Goal: Task Accomplishment & Management: Use online tool/utility

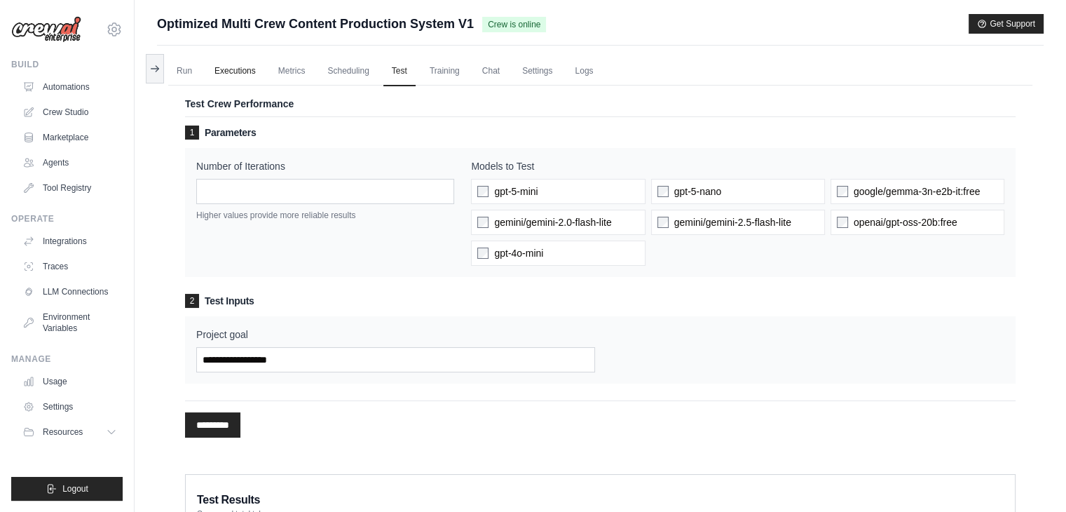
click at [212, 71] on link "Executions" at bounding box center [235, 71] width 58 height 29
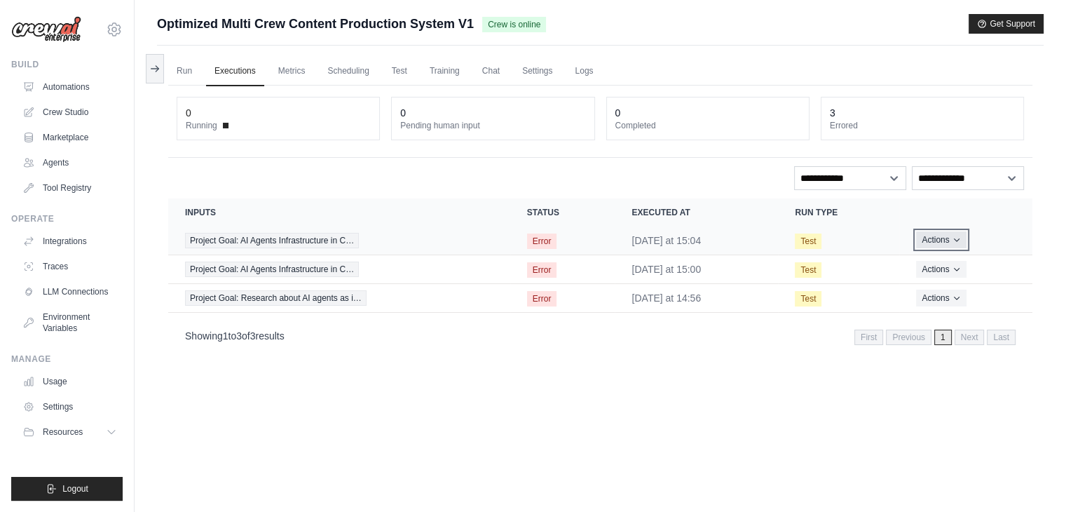
click at [947, 239] on button "Actions" at bounding box center [941, 239] width 50 height 17
click at [714, 392] on div "Run Executions Metrics Scheduling Test Training Chat Settings Logs 0 Running 0 …" at bounding box center [600, 302] width 887 height 512
click at [403, 57] on link "Test" at bounding box center [399, 71] width 32 height 29
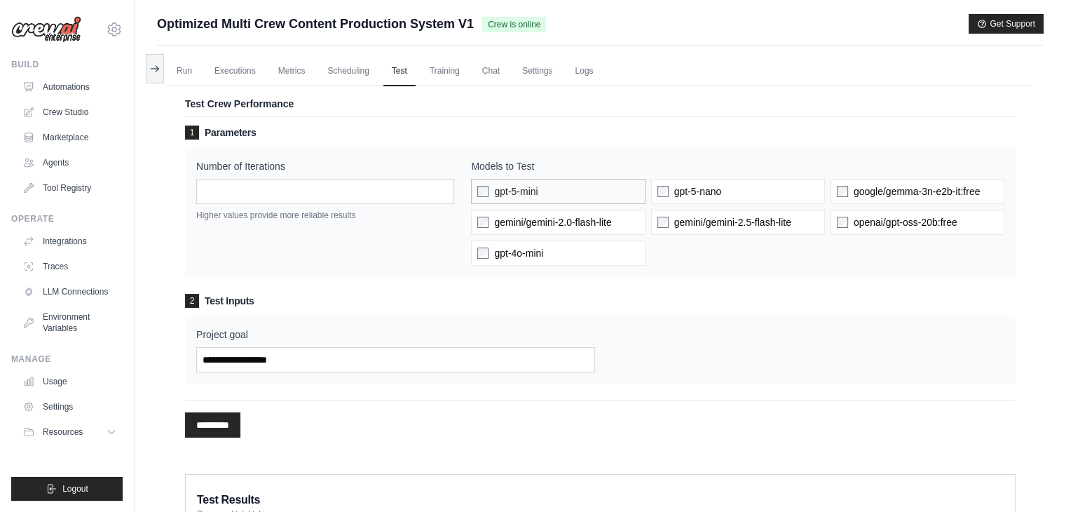
click at [491, 195] on label "gpt-5-mini" at bounding box center [558, 191] width 174 height 25
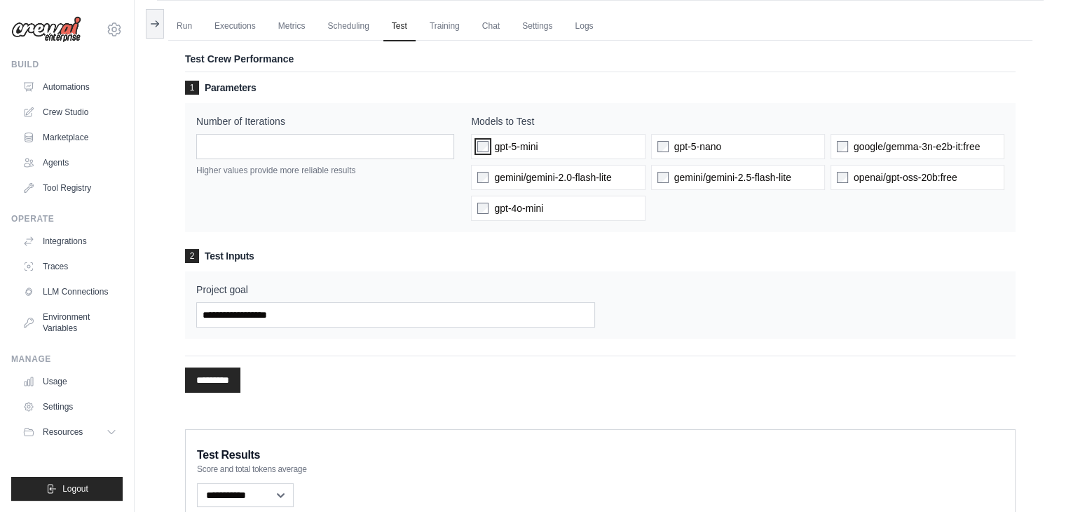
scroll to position [44, 0]
click at [659, 138] on label "gpt-5-nano" at bounding box center [738, 147] width 174 height 25
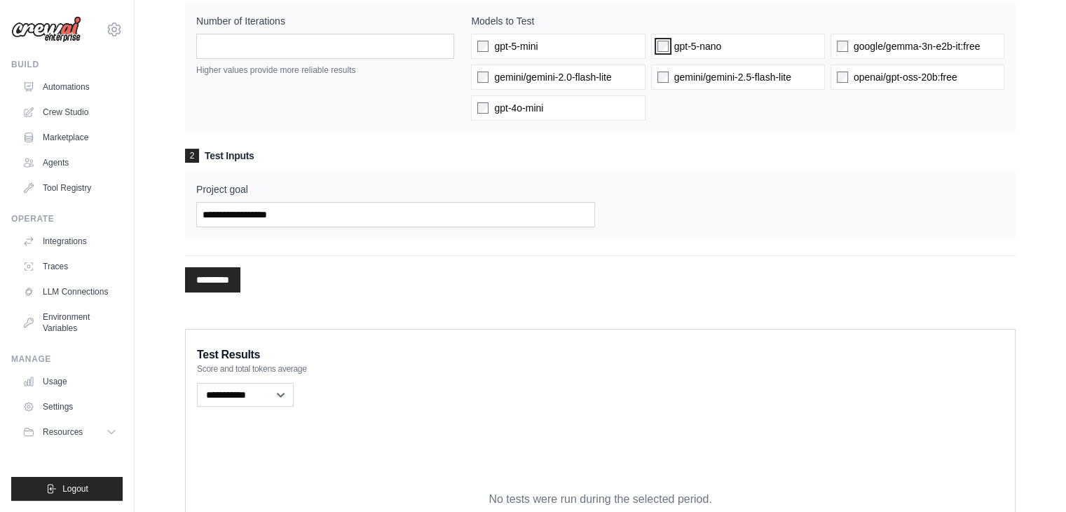
scroll to position [0, 0]
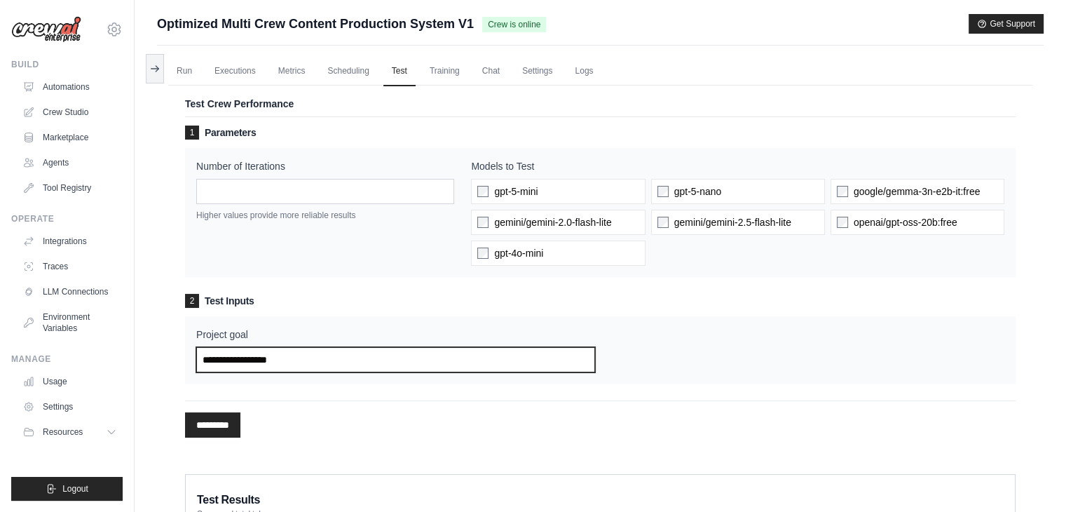
click at [318, 351] on input "Project goal" at bounding box center [395, 359] width 399 height 25
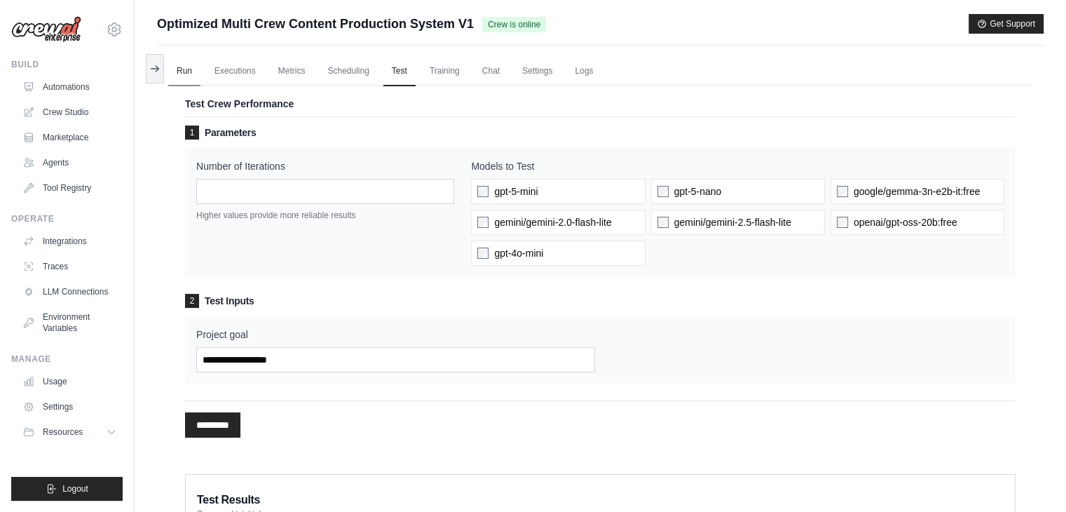
click at [196, 68] on link "Run" at bounding box center [184, 71] width 32 height 29
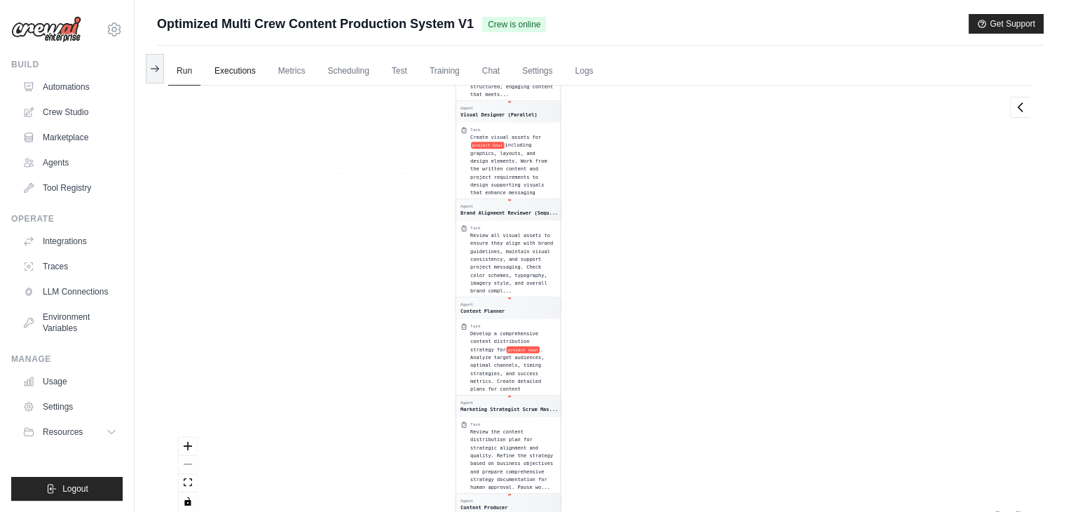
click at [225, 69] on link "Executions" at bounding box center [235, 71] width 58 height 29
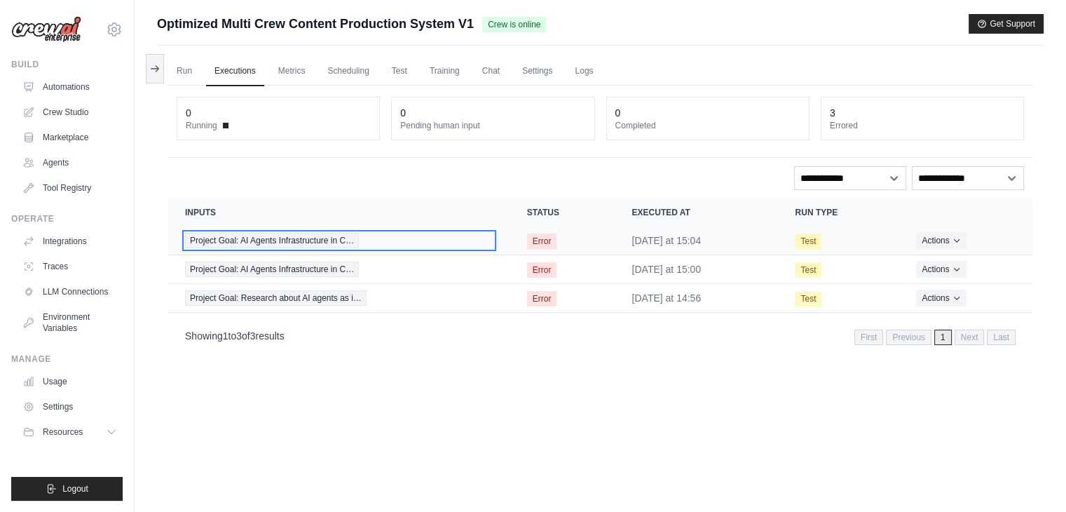
click at [320, 244] on span "Project Goal: AI Agents Infrastructure in C…" at bounding box center [272, 240] width 174 height 15
click at [336, 239] on span "Project Goal: AI Agents Infrastructure in C…" at bounding box center [272, 240] width 174 height 15
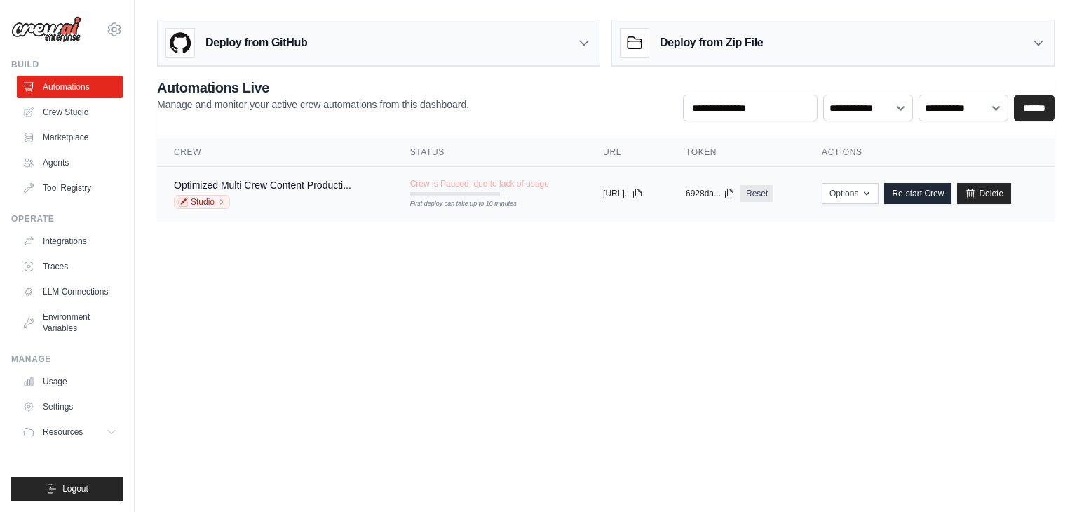
click at [474, 186] on span "Crew is Paused, due to lack of usage" at bounding box center [479, 183] width 139 height 11
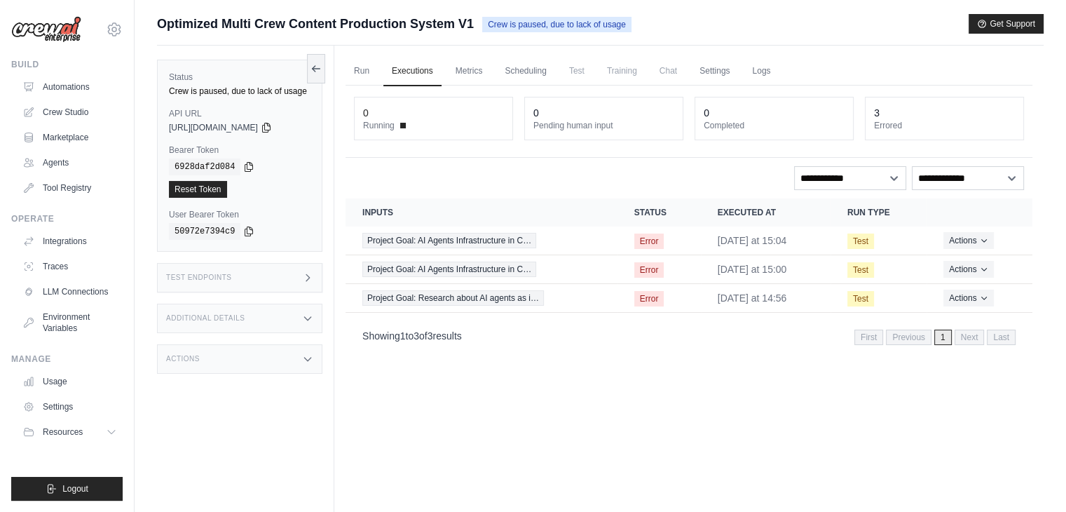
click at [573, 74] on span "Test" at bounding box center [577, 71] width 32 height 28
click at [581, 90] on div "0 Running 0 Pending human input 0 Completed 3 Errored" at bounding box center [689, 122] width 687 height 72
click at [579, 64] on span "Test" at bounding box center [577, 71] width 32 height 28
click at [362, 65] on link "Run" at bounding box center [362, 71] width 32 height 29
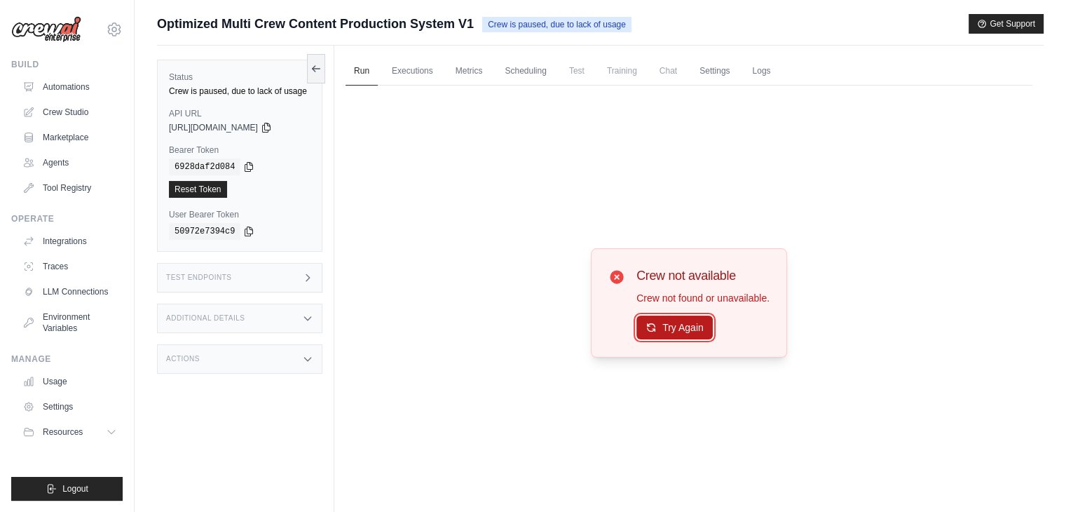
click at [690, 327] on button "Try Again" at bounding box center [674, 327] width 76 height 24
click at [690, 327] on button "Try Again" at bounding box center [674, 328] width 76 height 24
click at [313, 55] on button at bounding box center [316, 67] width 18 height 29
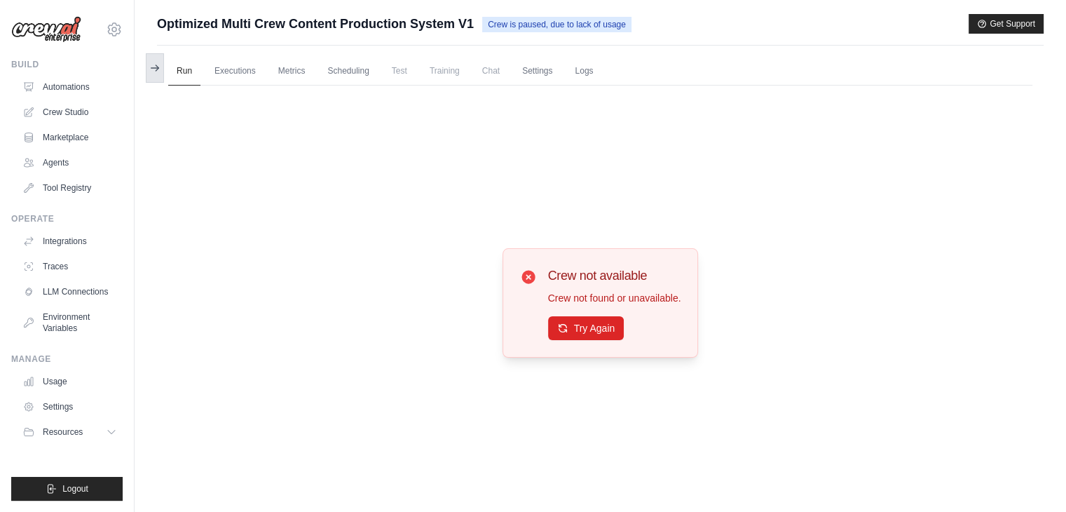
click at [149, 71] on icon at bounding box center [154, 67] width 11 height 11
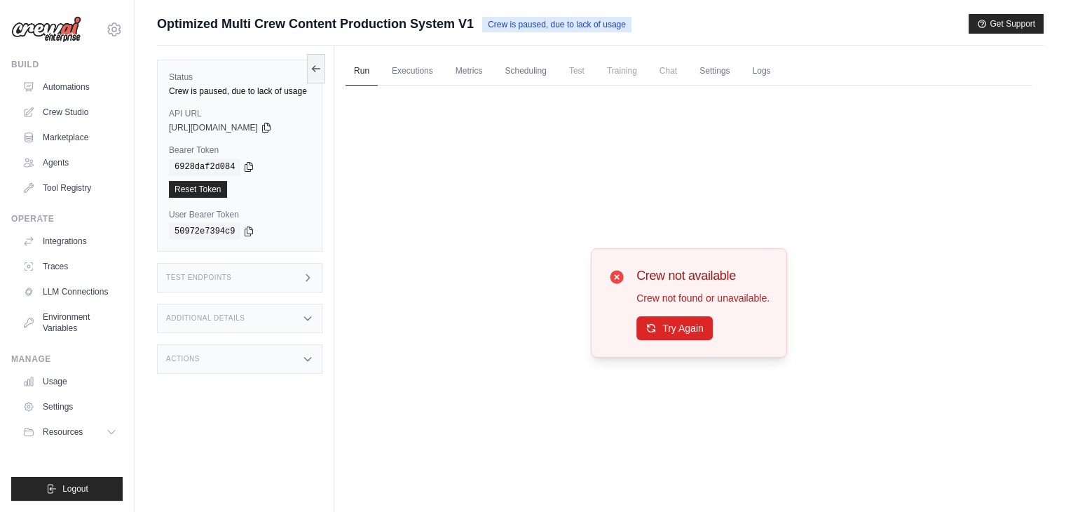
click at [385, 21] on span "Optimized Multi Crew Content Production System V1" at bounding box center [315, 24] width 317 height 20
click at [546, 22] on span "Crew is paused, due to lack of usage" at bounding box center [556, 24] width 149 height 15
click at [210, 275] on h3 "Test Endpoints" at bounding box center [199, 277] width 66 height 8
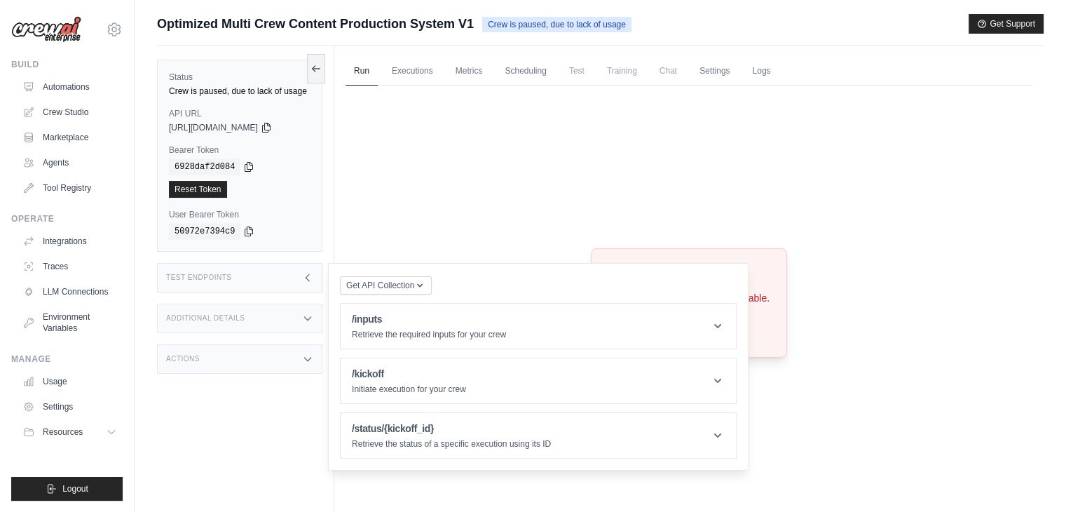
click at [222, 278] on h3 "Test Endpoints" at bounding box center [199, 277] width 66 height 8
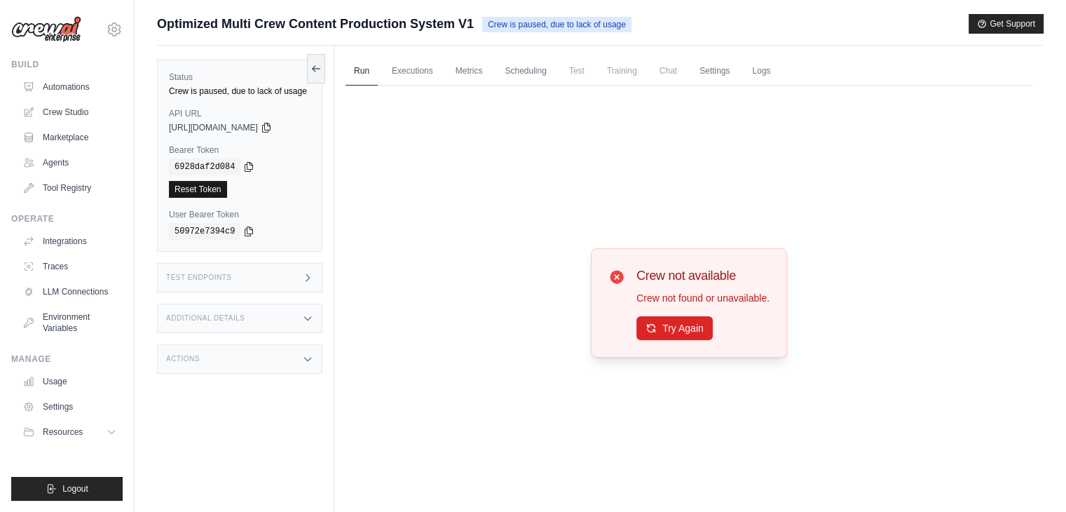
click at [207, 182] on link "Reset Token" at bounding box center [198, 189] width 58 height 17
click at [75, 83] on link "Automations" at bounding box center [71, 87] width 106 height 22
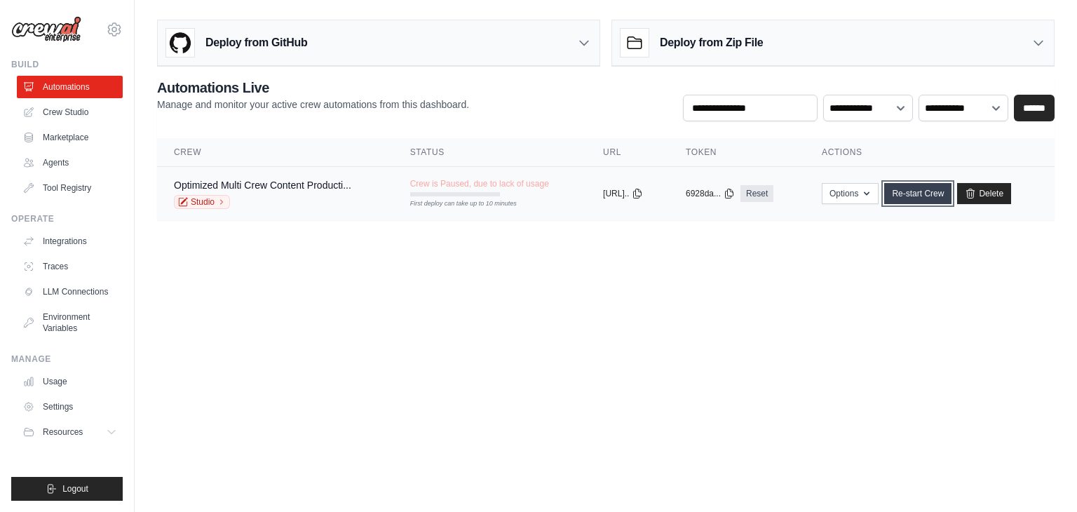
click at [944, 186] on link "Re-start Crew" at bounding box center [917, 193] width 67 height 21
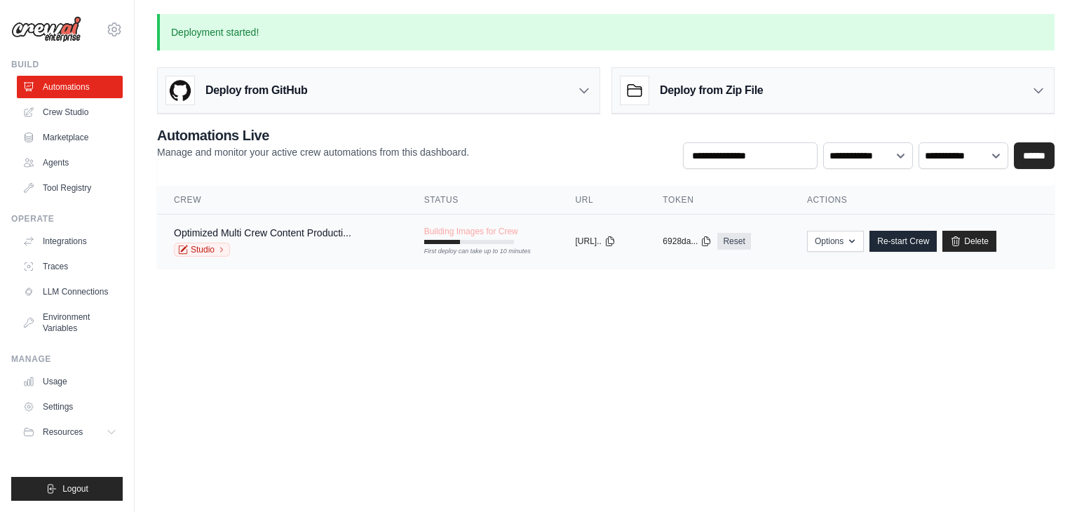
click at [289, 238] on div "Optimized Multi Crew Content Producti..." at bounding box center [262, 233] width 177 height 14
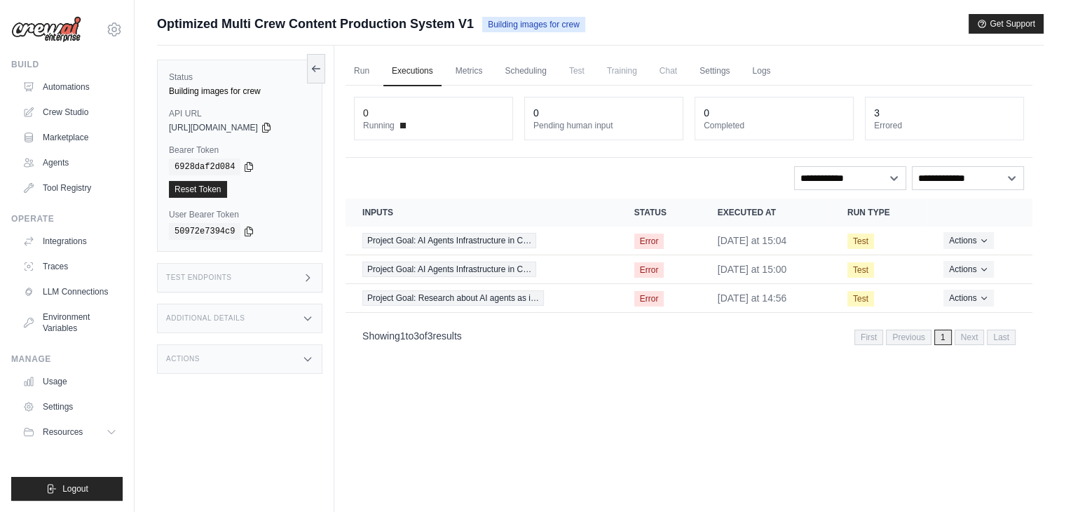
click at [578, 76] on span "Test" at bounding box center [577, 71] width 32 height 28
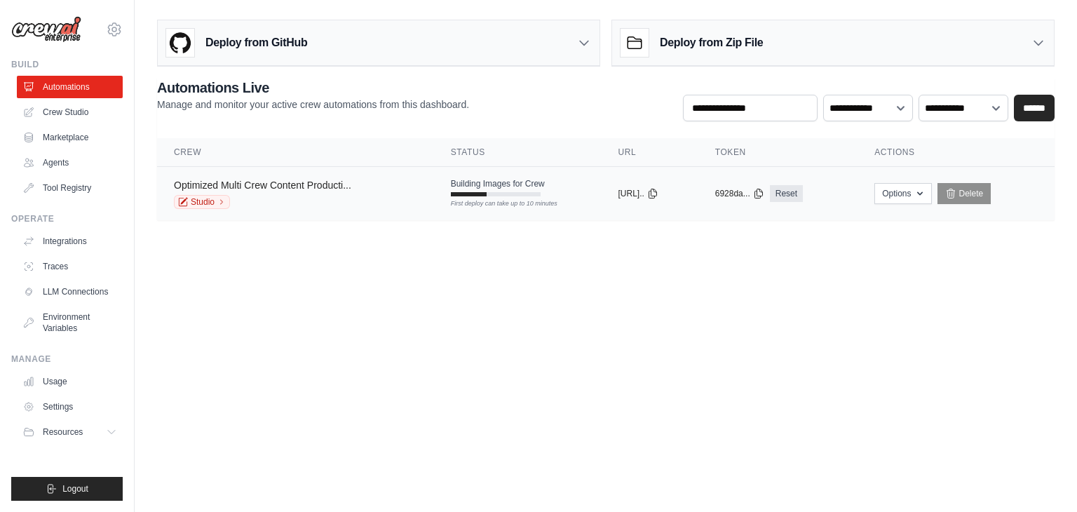
drag, startPoint x: 269, startPoint y: 183, endPoint x: 245, endPoint y: 182, distance: 23.8
click at [245, 182] on link "Optimized Multi Crew Content Producti..." at bounding box center [262, 184] width 177 height 11
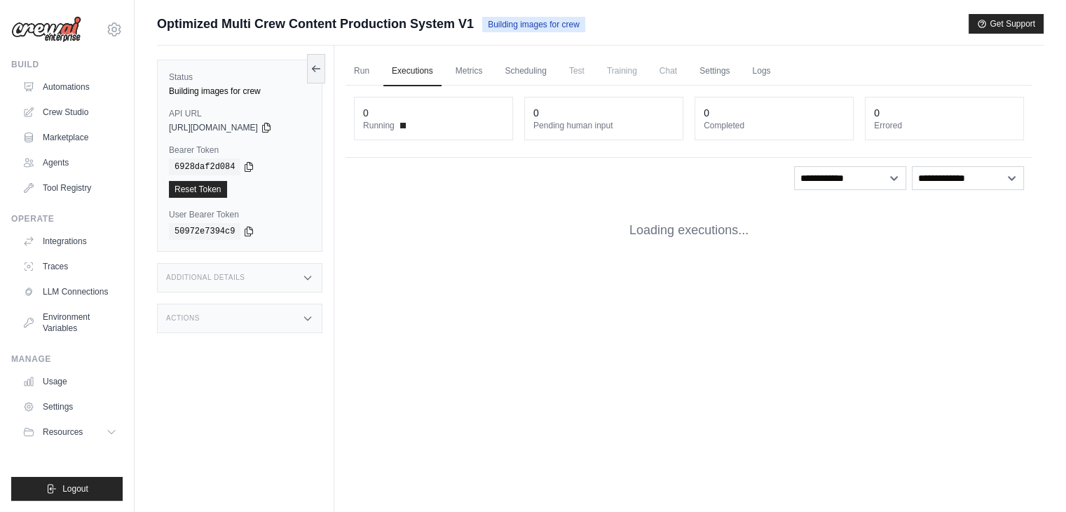
click at [245, 182] on div "Reset Token" at bounding box center [240, 189] width 142 height 17
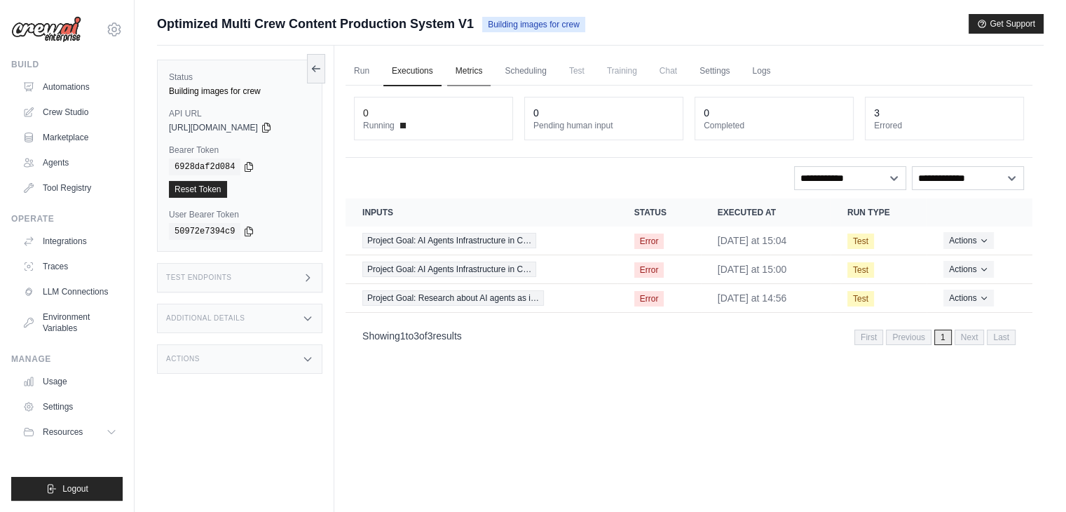
click at [485, 73] on link "Metrics" at bounding box center [469, 71] width 44 height 29
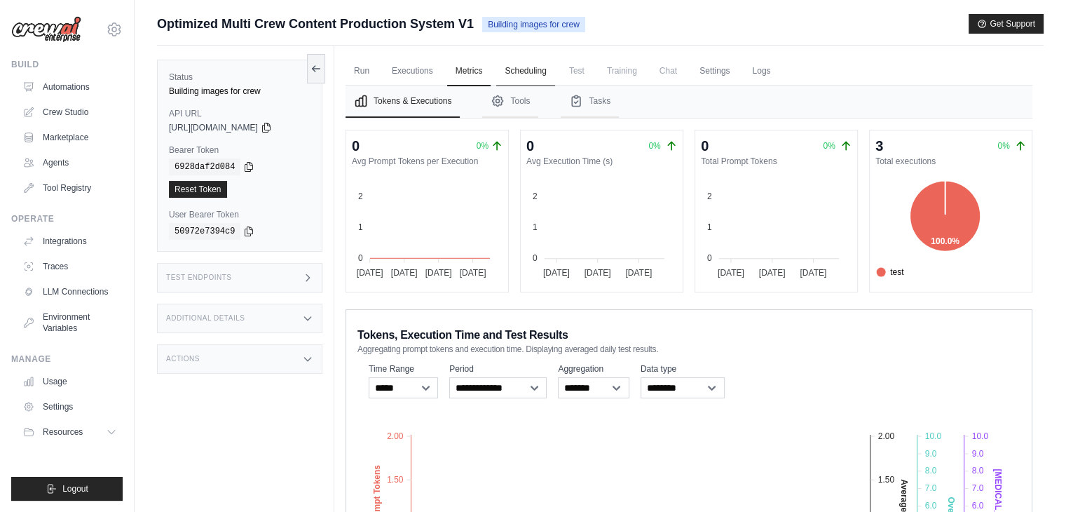
click at [531, 68] on link "Scheduling" at bounding box center [525, 71] width 58 height 29
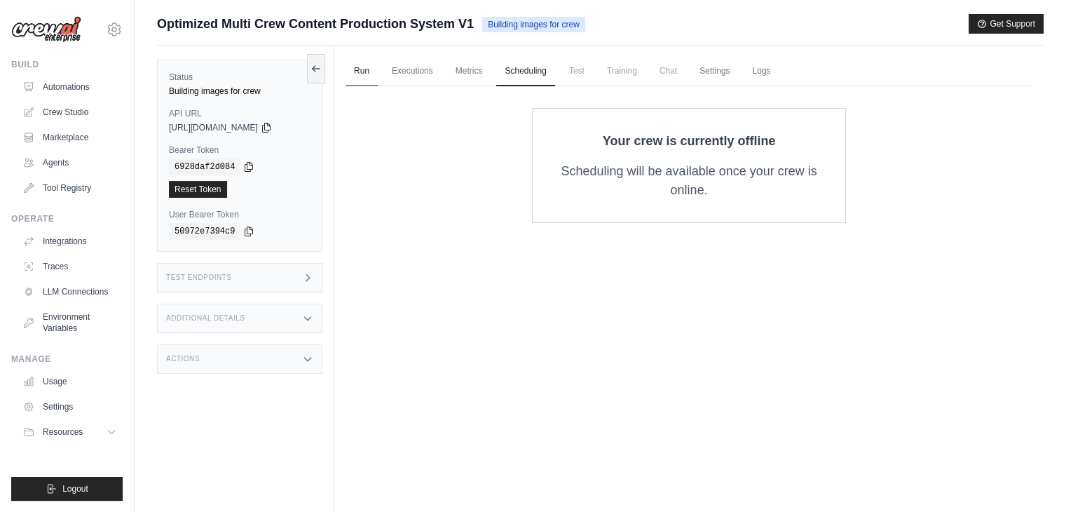
click at [366, 76] on link "Run" at bounding box center [362, 71] width 32 height 29
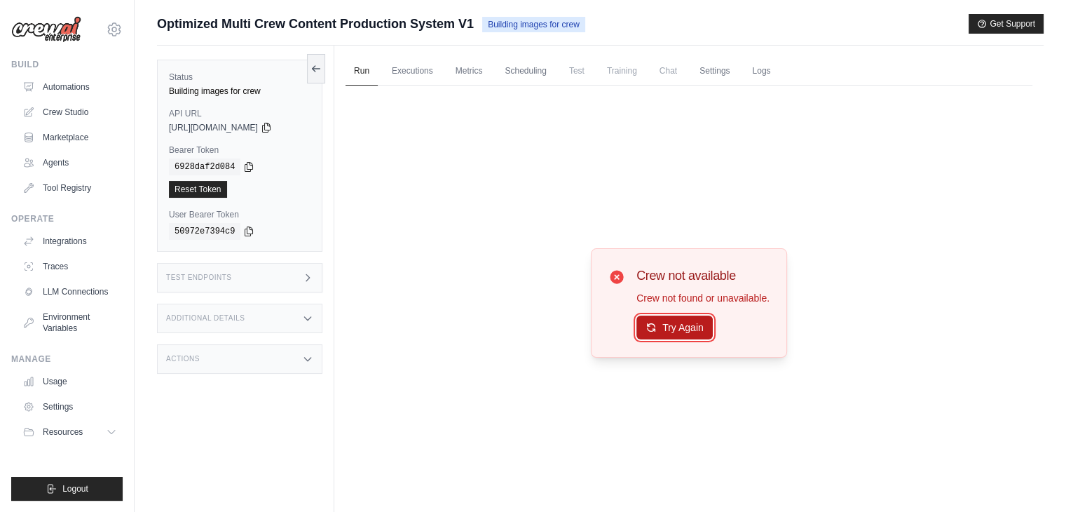
click at [689, 326] on button "Try Again" at bounding box center [674, 327] width 76 height 24
drag, startPoint x: 689, startPoint y: 326, endPoint x: 655, endPoint y: 341, distance: 37.0
click at [655, 341] on div "Crew not available Crew not found or unavailable. Try Again" at bounding box center [689, 302] width 196 height 109
click at [668, 322] on button "Try Again" at bounding box center [674, 327] width 76 height 24
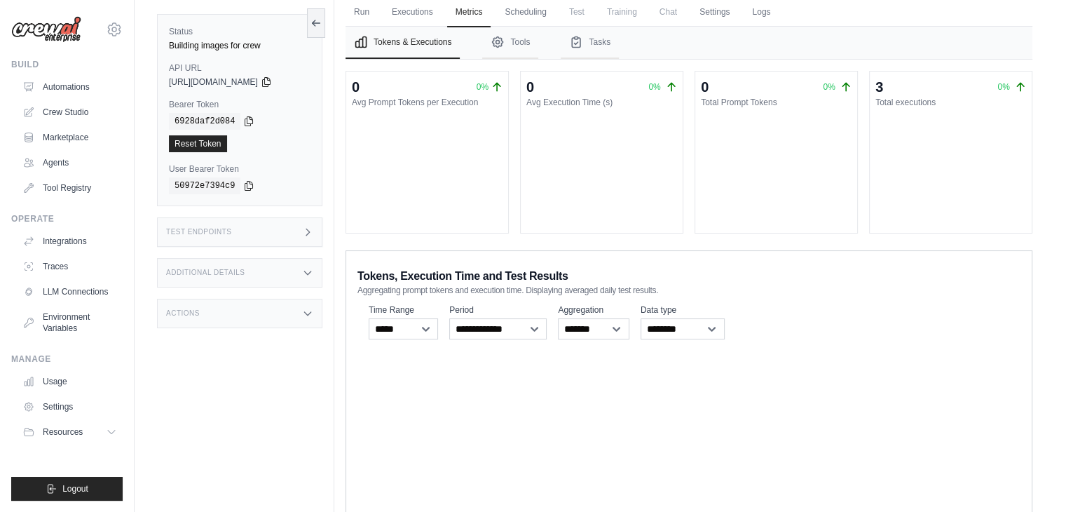
scroll to position [85, 0]
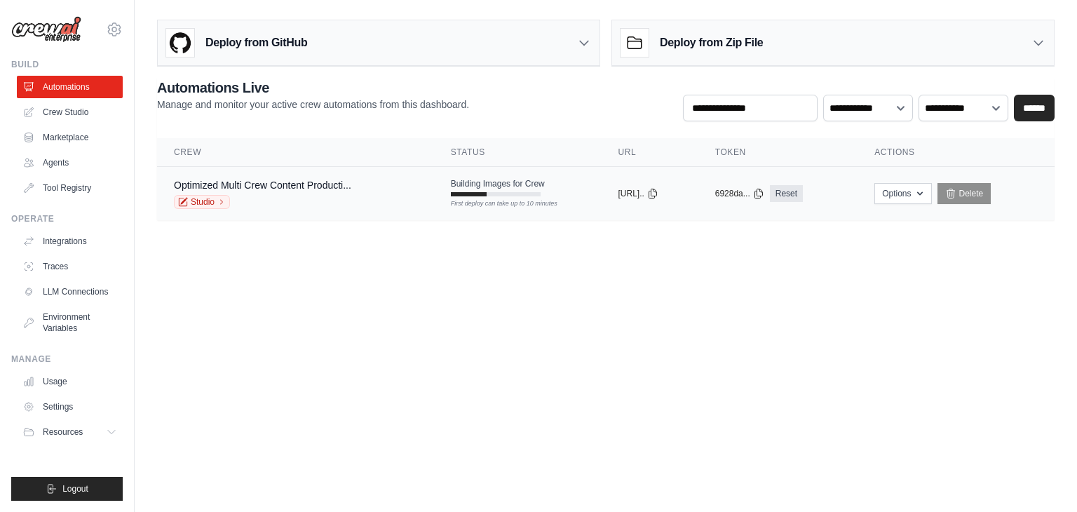
click at [488, 203] on div "First deploy can take up to 10 minutes" at bounding box center [496, 204] width 90 height 10
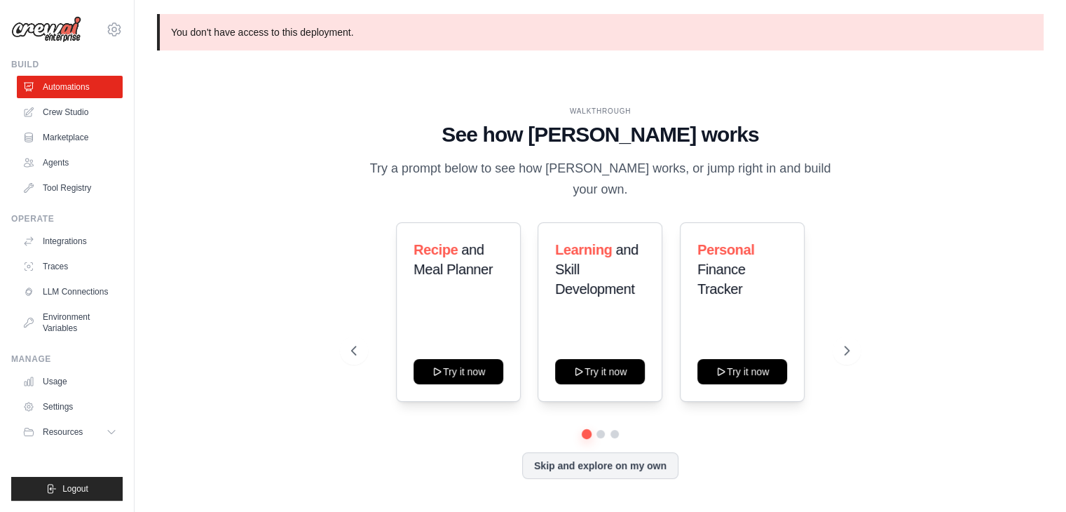
scroll to position [48, 0]
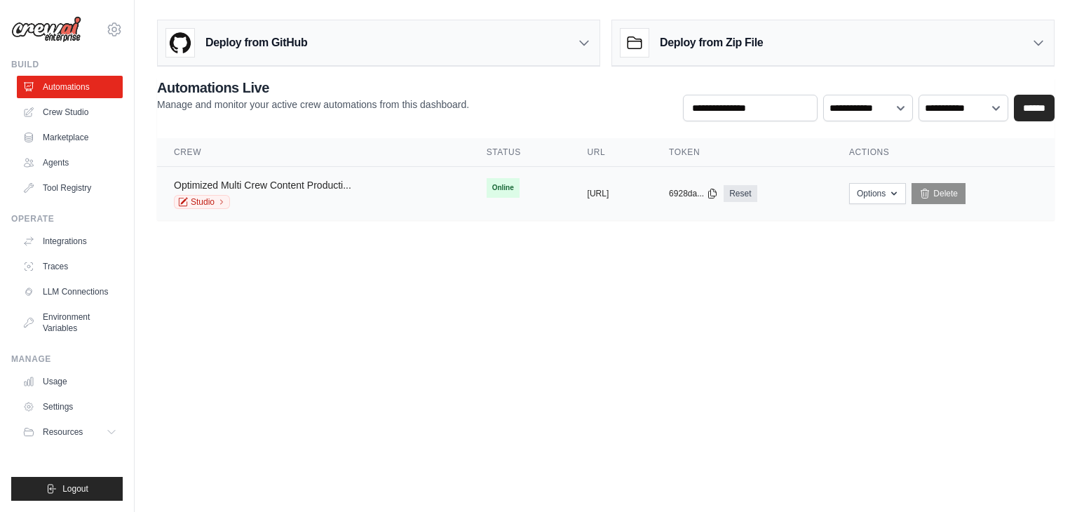
click at [245, 179] on link "Optimized Multi Crew Content Producti..." at bounding box center [262, 184] width 177 height 11
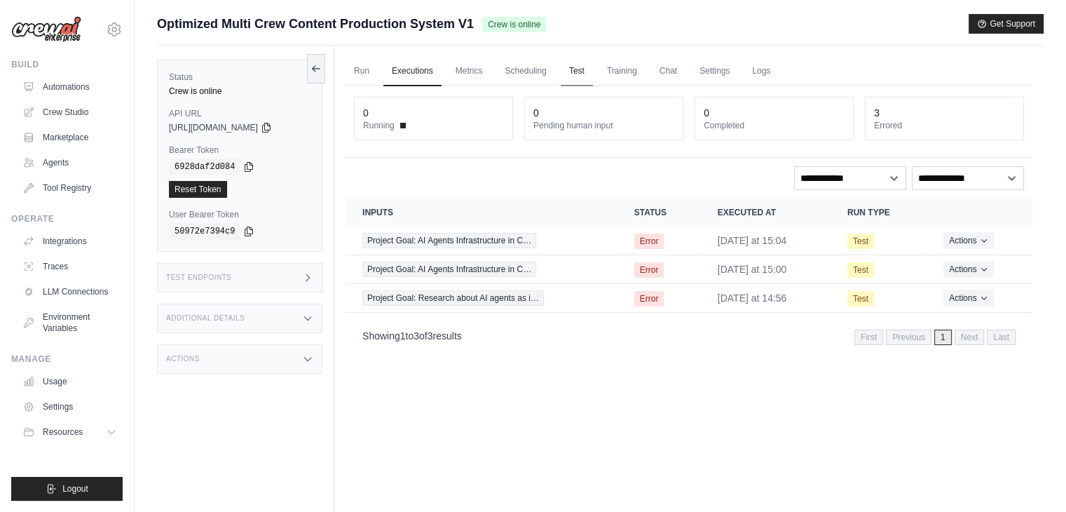
click at [566, 72] on link "Test" at bounding box center [577, 71] width 32 height 29
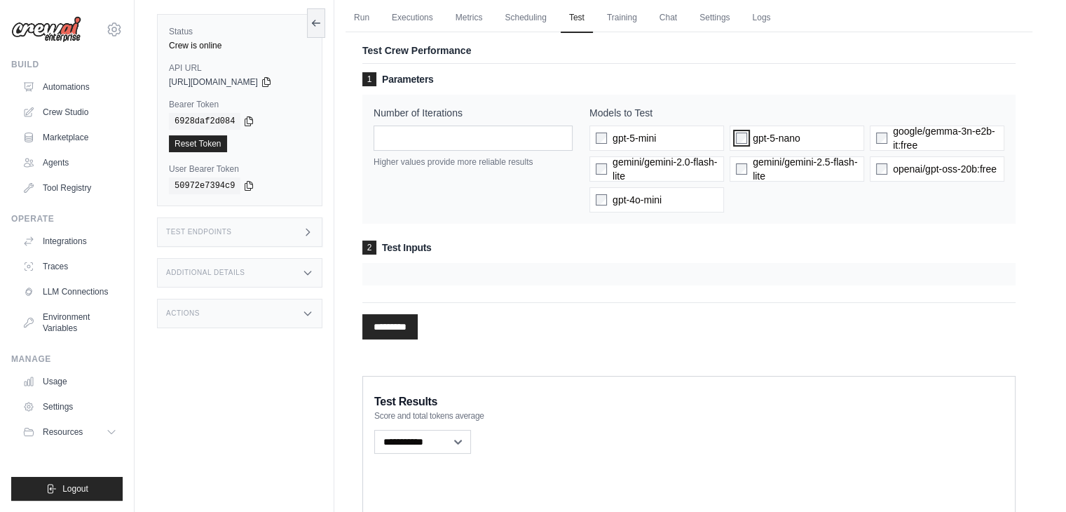
scroll to position [53, 0]
click at [406, 332] on input "*********" at bounding box center [389, 326] width 55 height 25
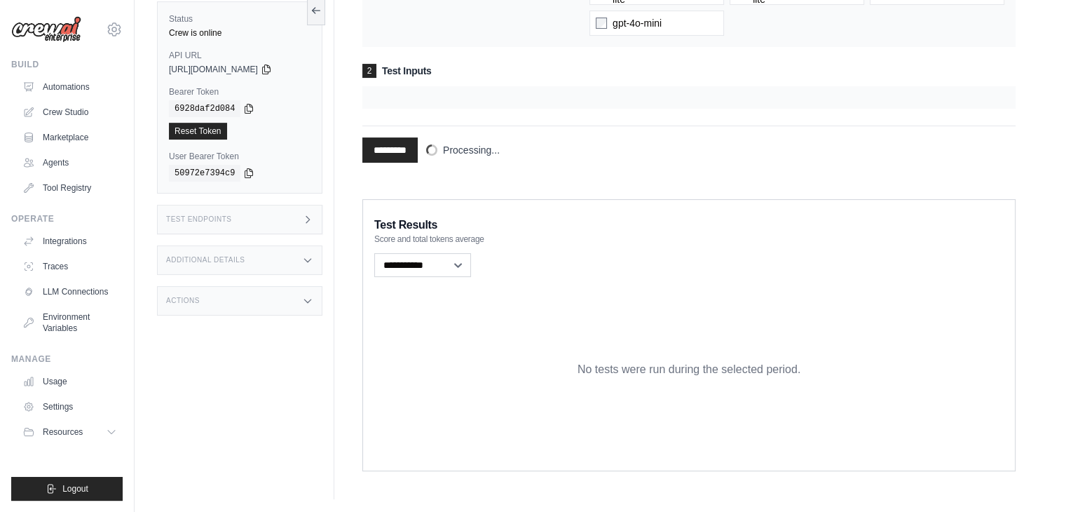
scroll to position [0, 0]
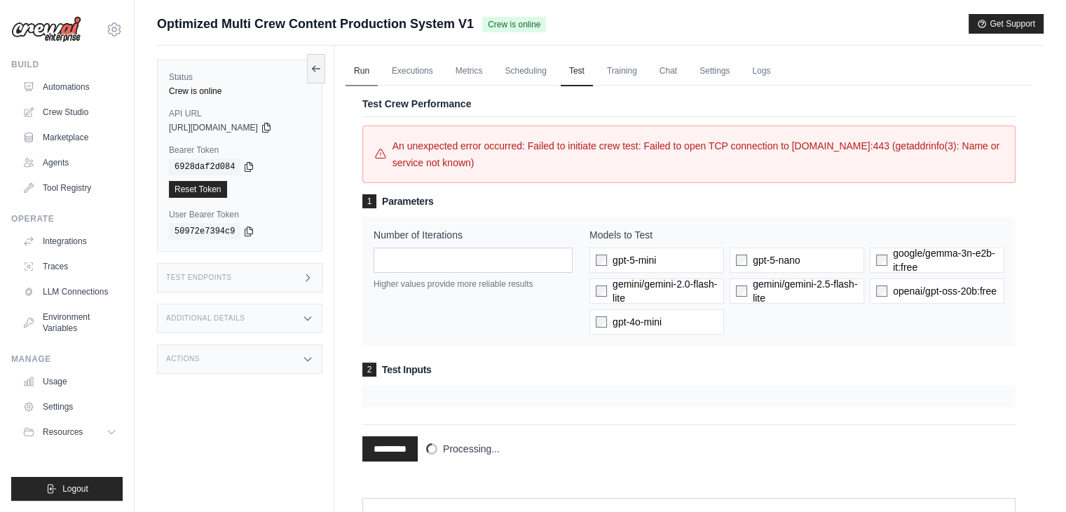
click at [369, 66] on link "Run" at bounding box center [362, 71] width 32 height 29
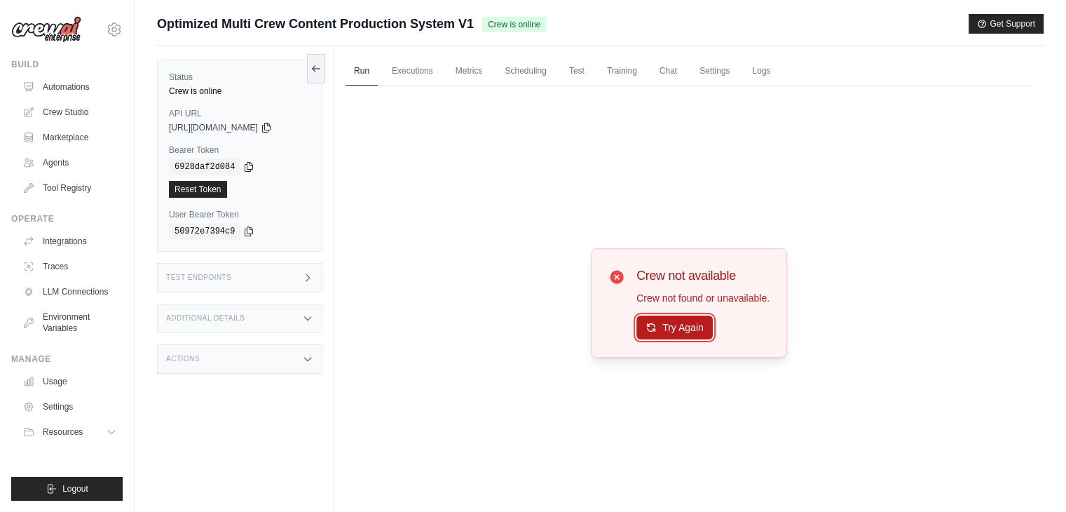
click at [695, 323] on button "Try Again" at bounding box center [674, 327] width 76 height 24
click at [695, 323] on button "Try Again" at bounding box center [674, 328] width 76 height 24
click at [568, 67] on link "Test" at bounding box center [577, 71] width 32 height 29
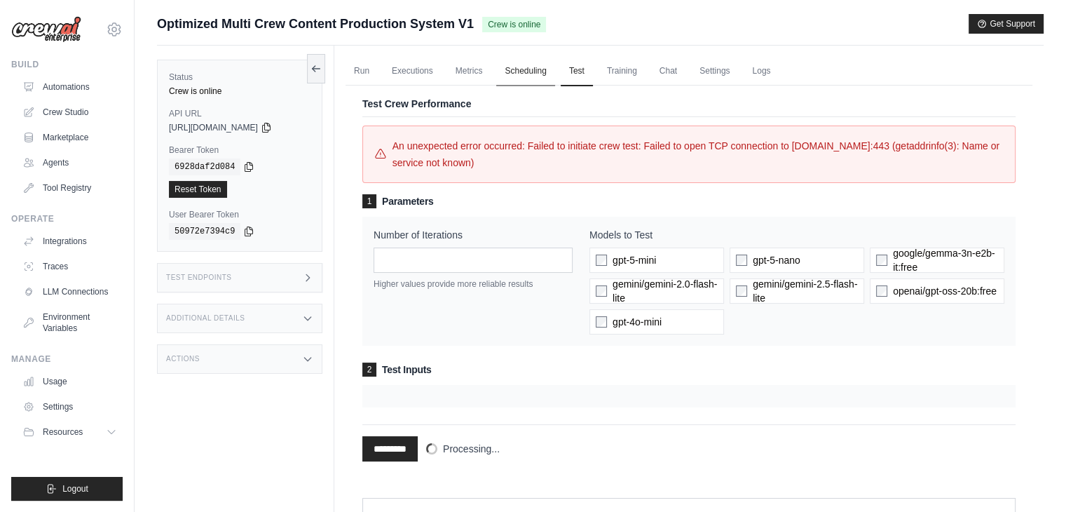
click at [530, 71] on link "Scheduling" at bounding box center [525, 71] width 58 height 29
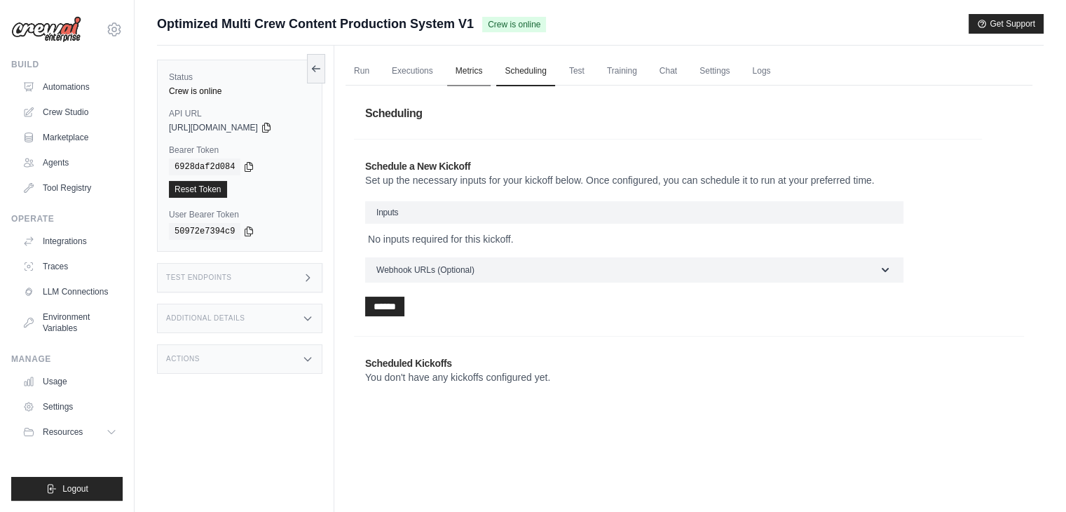
click at [463, 77] on link "Metrics" at bounding box center [469, 71] width 44 height 29
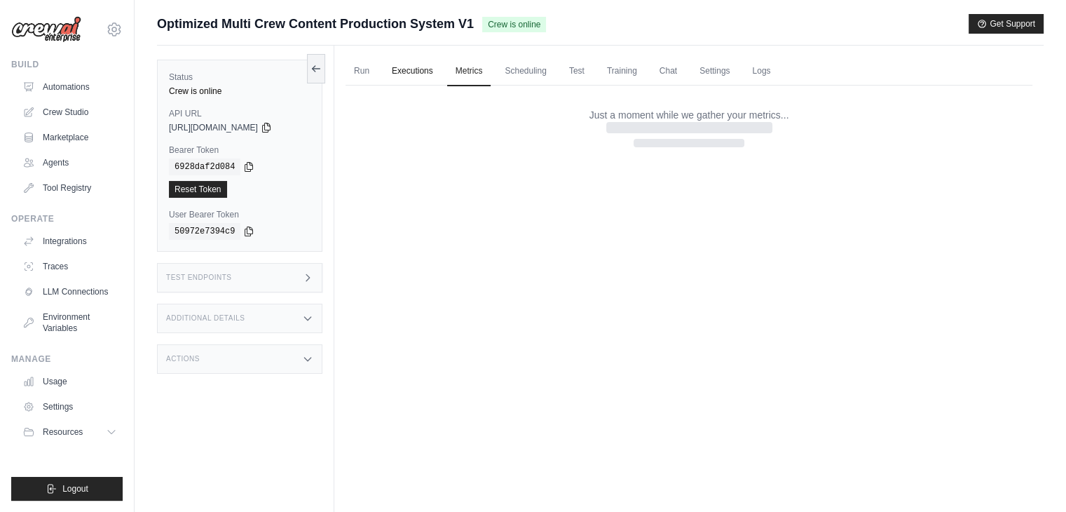
click at [412, 74] on link "Executions" at bounding box center [412, 71] width 58 height 29
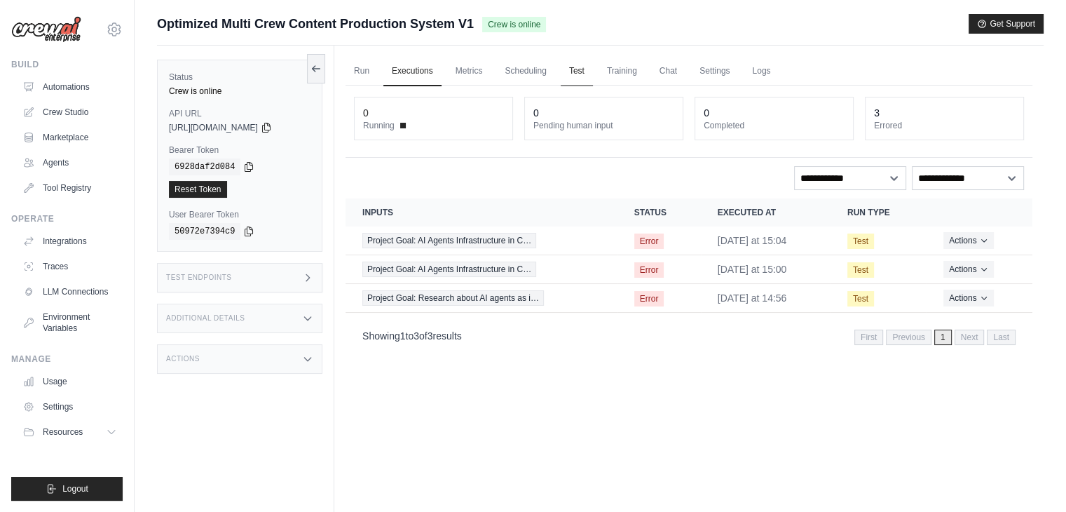
click at [585, 69] on link "Test" at bounding box center [577, 71] width 32 height 29
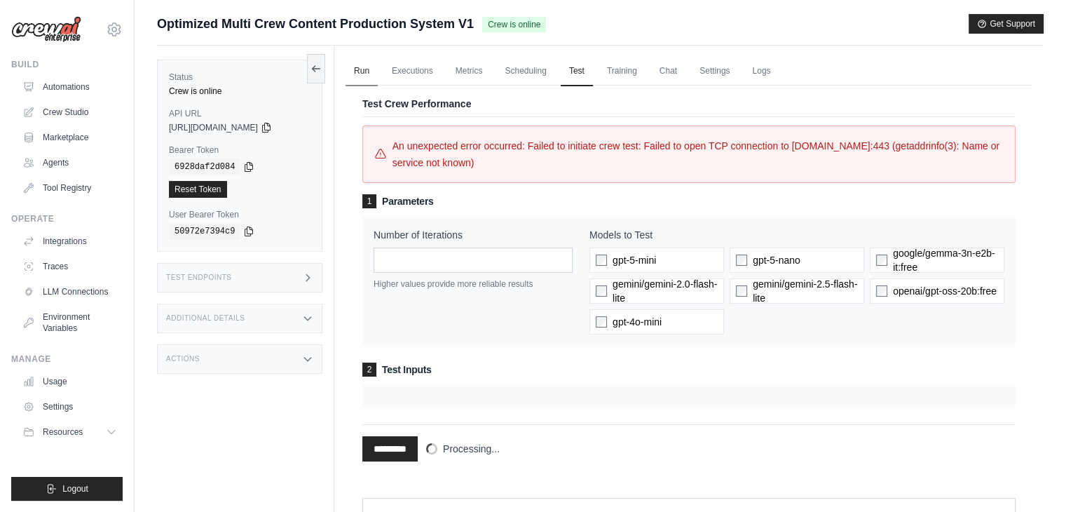
click at [365, 74] on link "Run" at bounding box center [362, 71] width 32 height 29
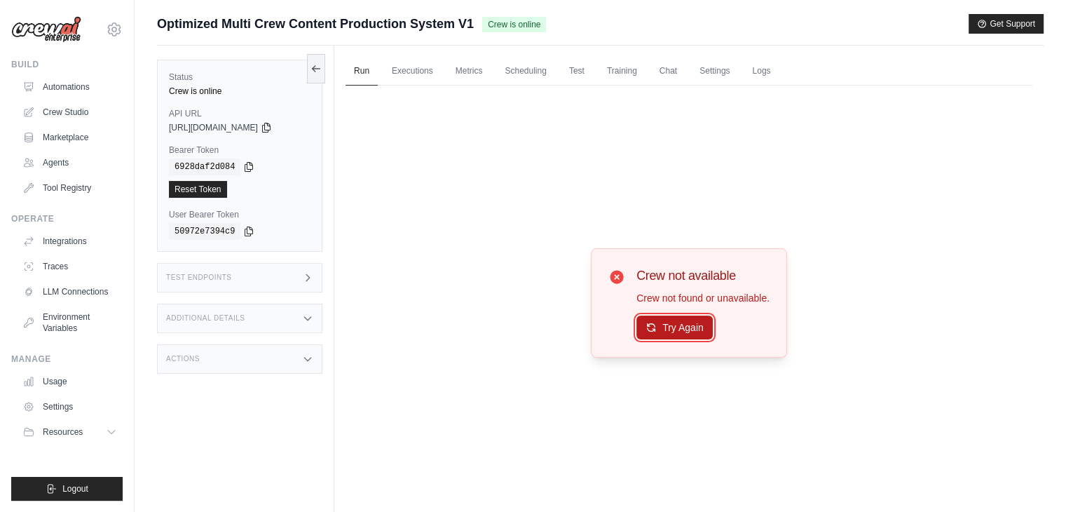
click at [668, 336] on button "Try Again" at bounding box center [674, 327] width 76 height 24
click at [671, 316] on button "Try Again" at bounding box center [674, 327] width 76 height 24
click at [571, 57] on link "Test" at bounding box center [577, 71] width 32 height 29
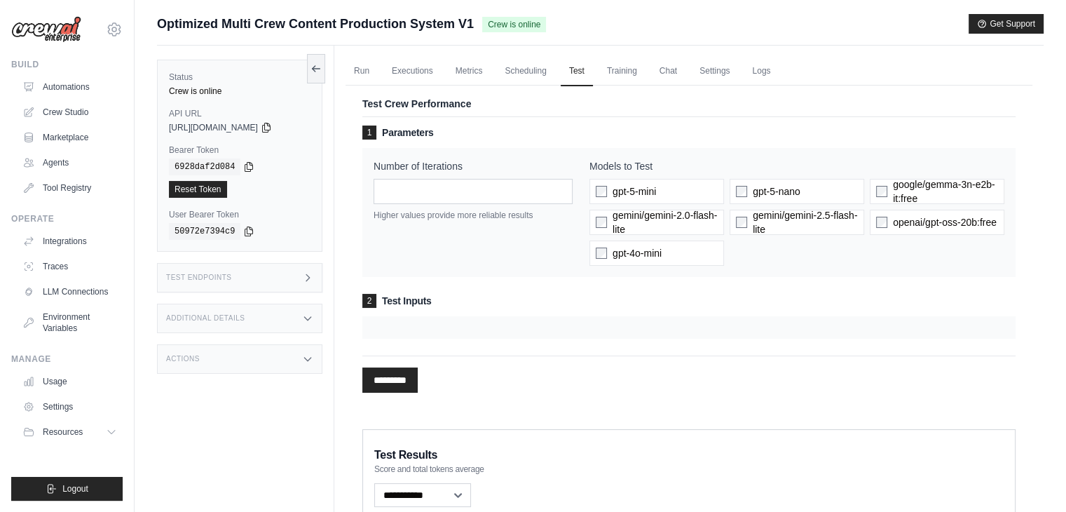
click at [382, 75] on ul "Run Executions Metrics Scheduling Test Training Chat Settings Logs" at bounding box center [689, 71] width 687 height 29
click at [372, 75] on link "Run" at bounding box center [362, 71] width 32 height 29
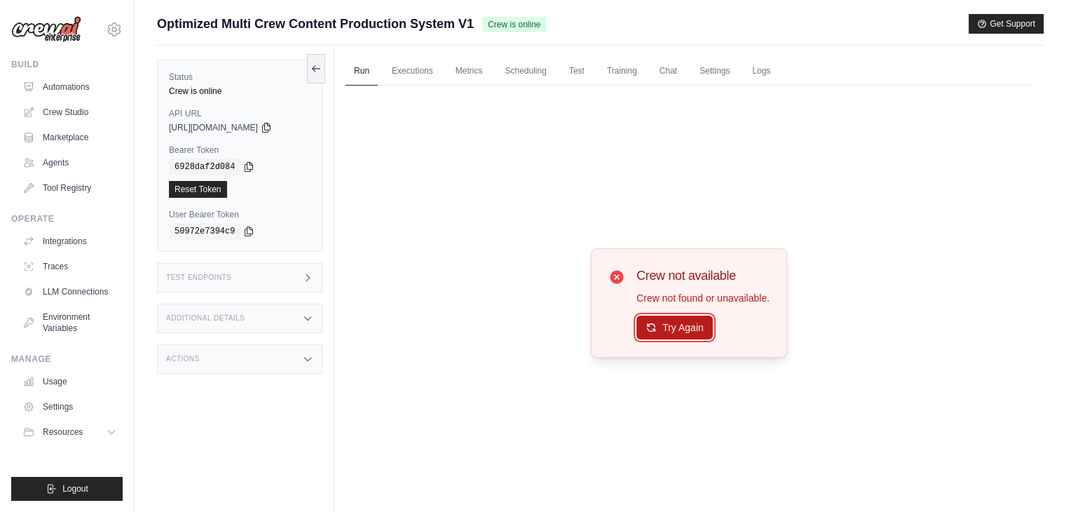
click at [673, 328] on button "Try Again" at bounding box center [674, 327] width 76 height 24
click at [690, 323] on button "Try Again" at bounding box center [674, 327] width 76 height 24
click at [690, 323] on button "Try Again" at bounding box center [674, 328] width 76 height 24
click at [425, 65] on link "Executions" at bounding box center [412, 71] width 58 height 29
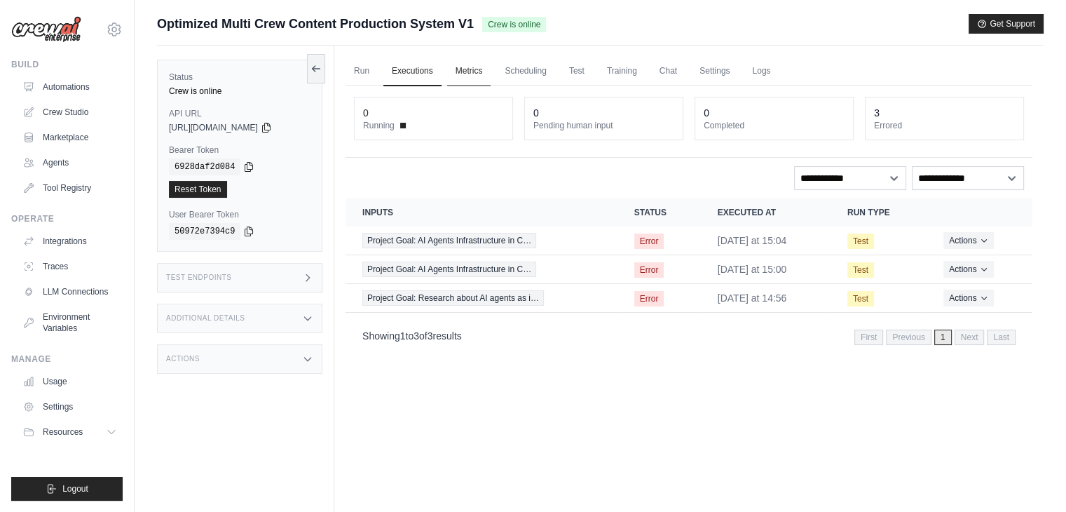
click at [470, 82] on link "Metrics" at bounding box center [469, 71] width 44 height 29
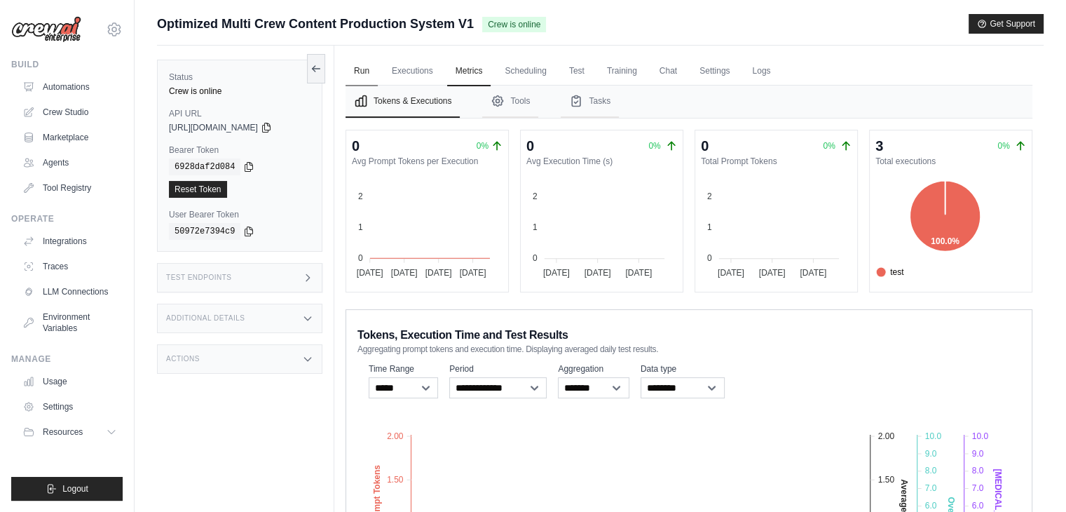
click at [371, 71] on link "Run" at bounding box center [362, 71] width 32 height 29
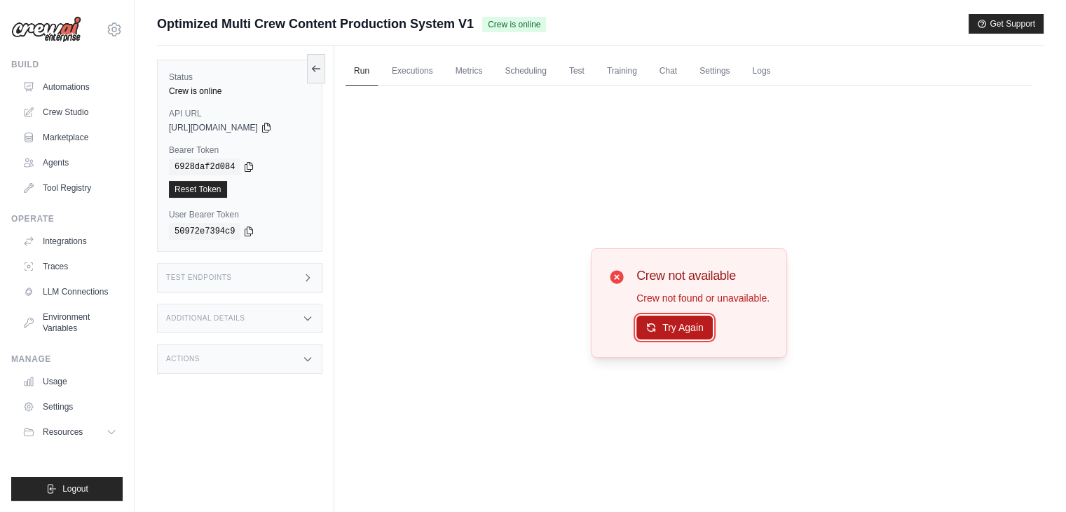
click at [695, 331] on button "Try Again" at bounding box center [674, 327] width 76 height 24
click at [320, 79] on button at bounding box center [316, 67] width 18 height 29
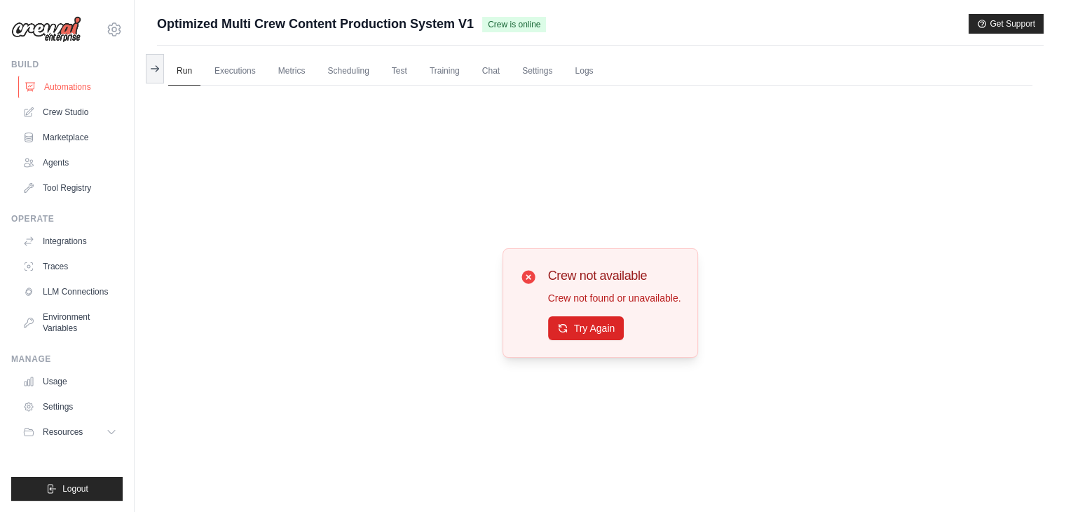
click at [64, 87] on link "Automations" at bounding box center [71, 87] width 106 height 22
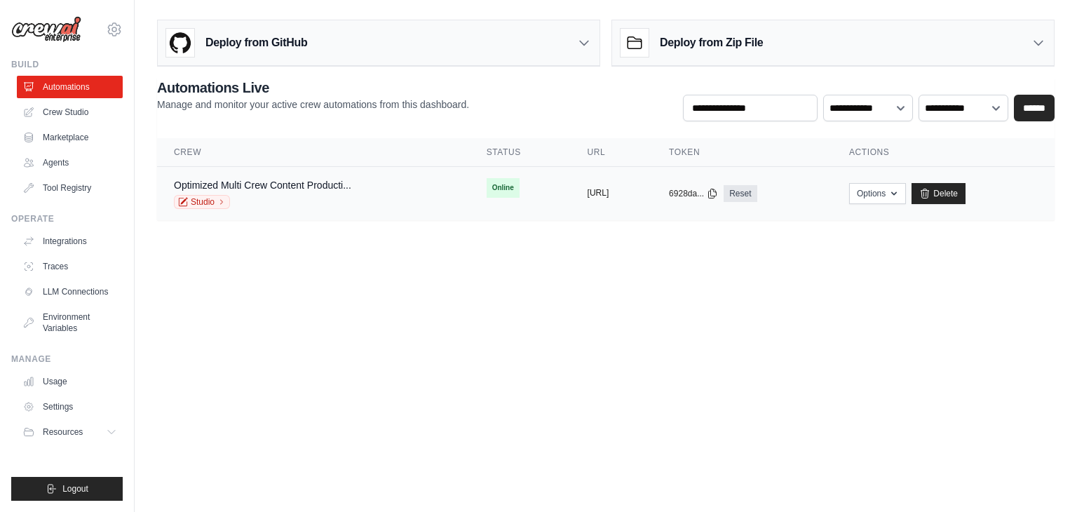
click at [600, 187] on button "[URL]" at bounding box center [598, 192] width 22 height 11
click at [326, 195] on div "Studio" at bounding box center [262, 202] width 177 height 14
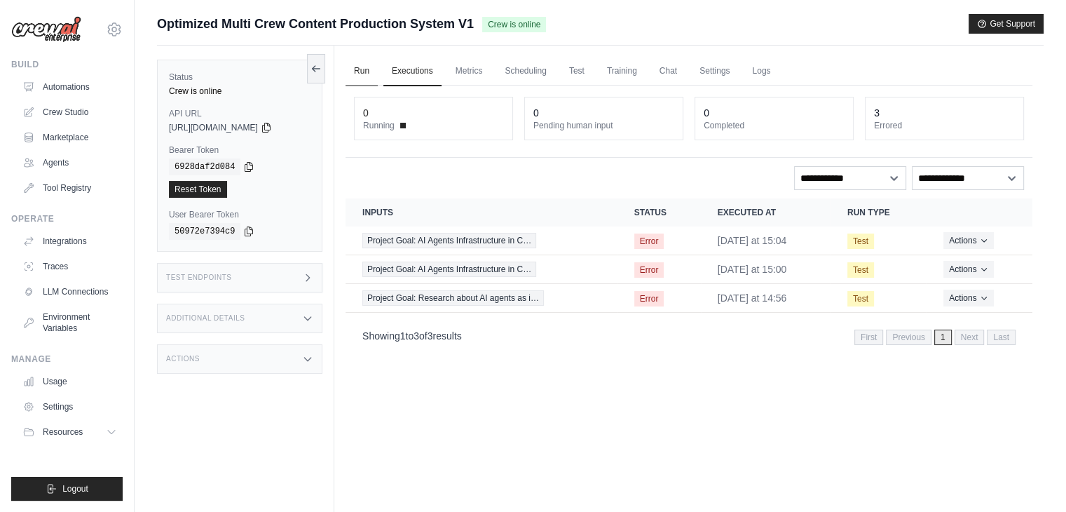
click at [365, 70] on link "Run" at bounding box center [362, 71] width 32 height 29
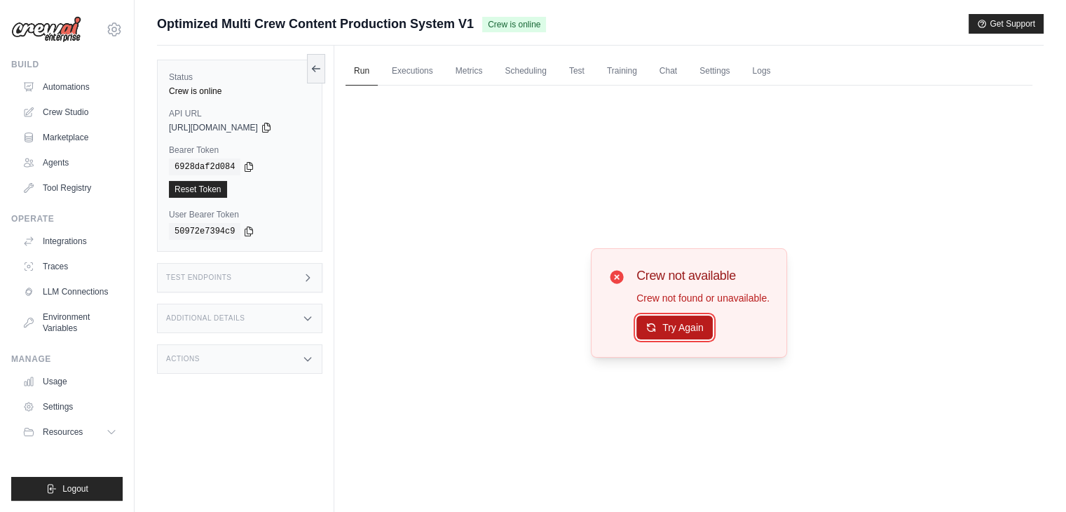
click at [667, 331] on button "Try Again" at bounding box center [674, 327] width 76 height 24
click at [572, 68] on link "Test" at bounding box center [577, 71] width 32 height 29
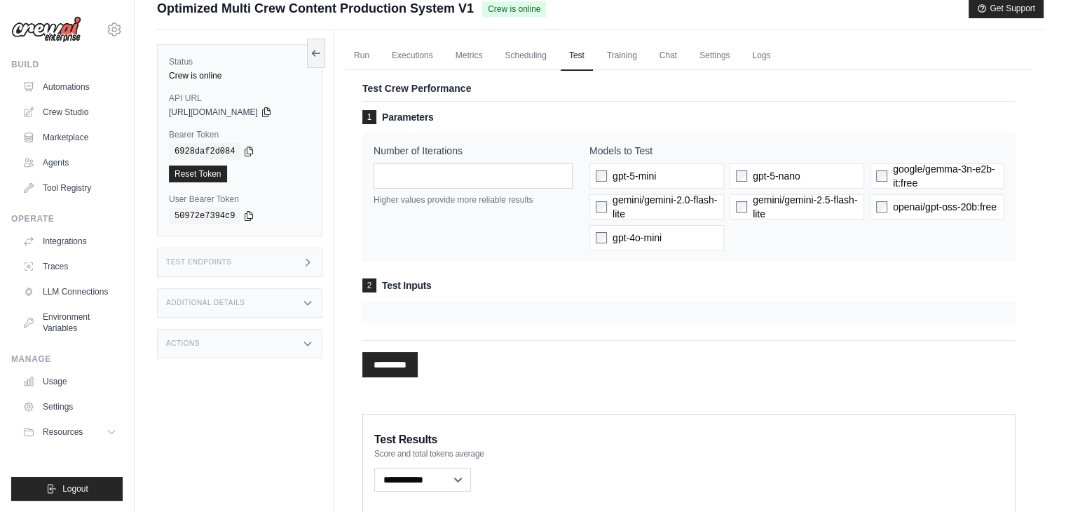
scroll to position [13, 0]
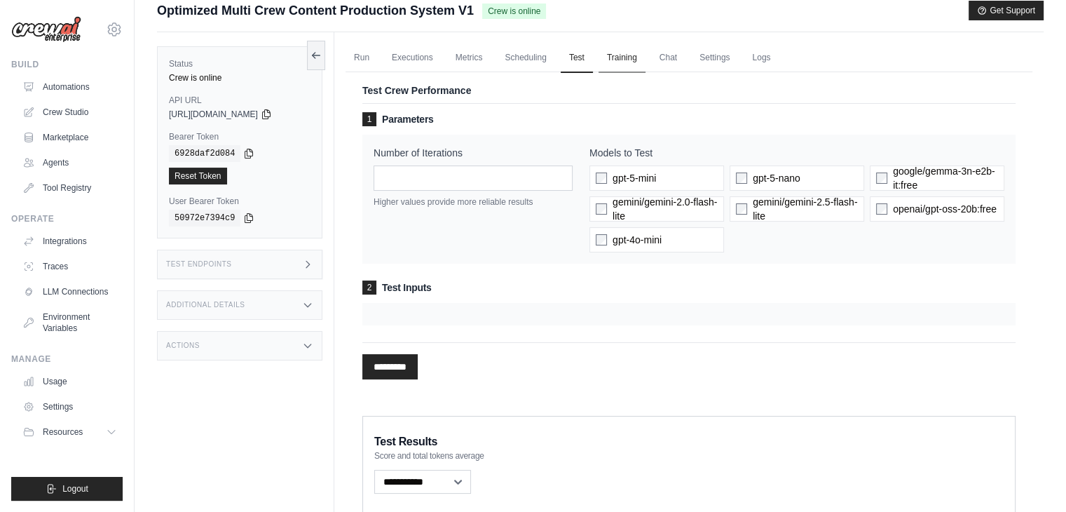
click at [631, 54] on link "Training" at bounding box center [622, 57] width 47 height 29
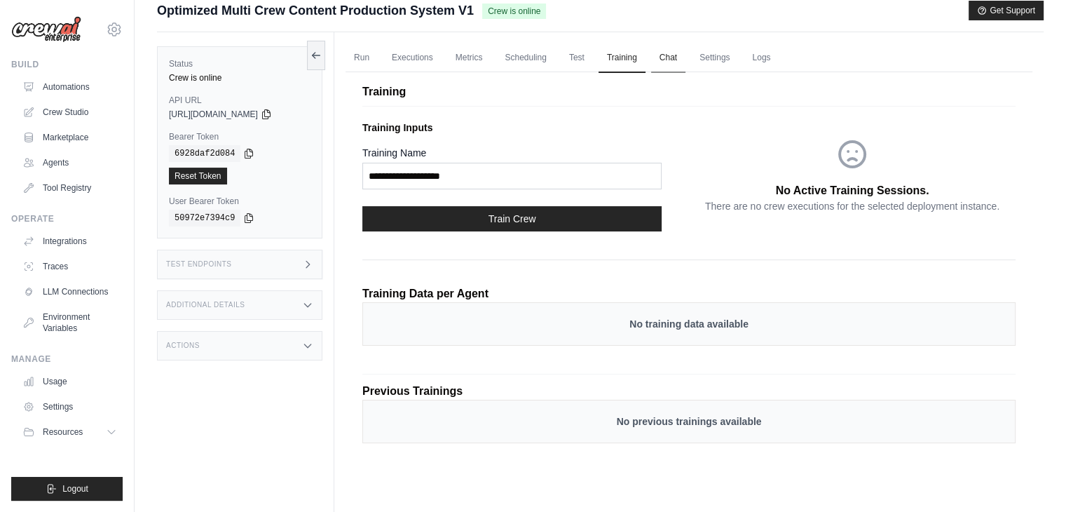
click at [669, 56] on link "Chat" at bounding box center [668, 57] width 34 height 29
click at [726, 52] on link "Settings" at bounding box center [714, 57] width 47 height 29
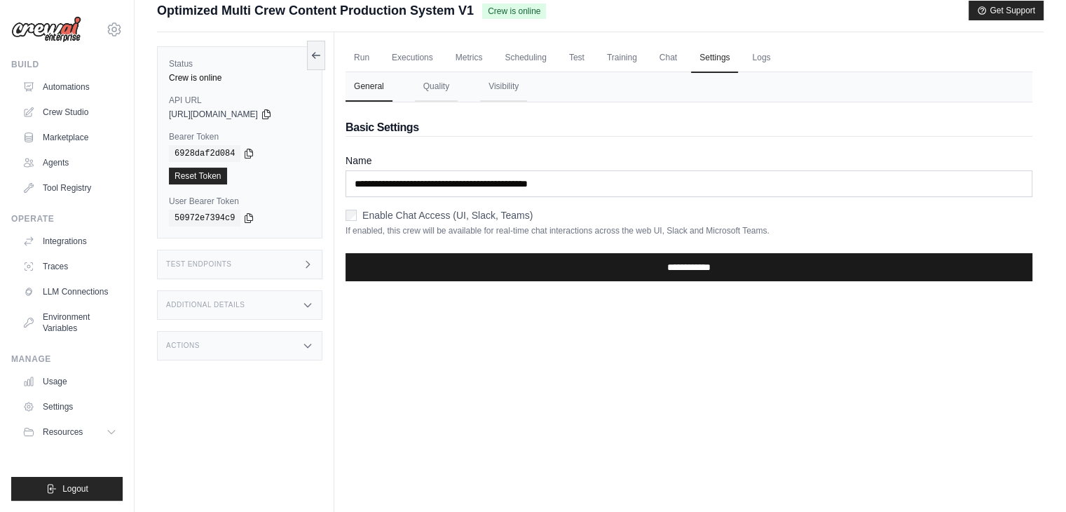
drag, startPoint x: 431, startPoint y: 257, endPoint x: 390, endPoint y: 262, distance: 41.6
click at [390, 262] on input "**********" at bounding box center [689, 267] width 687 height 28
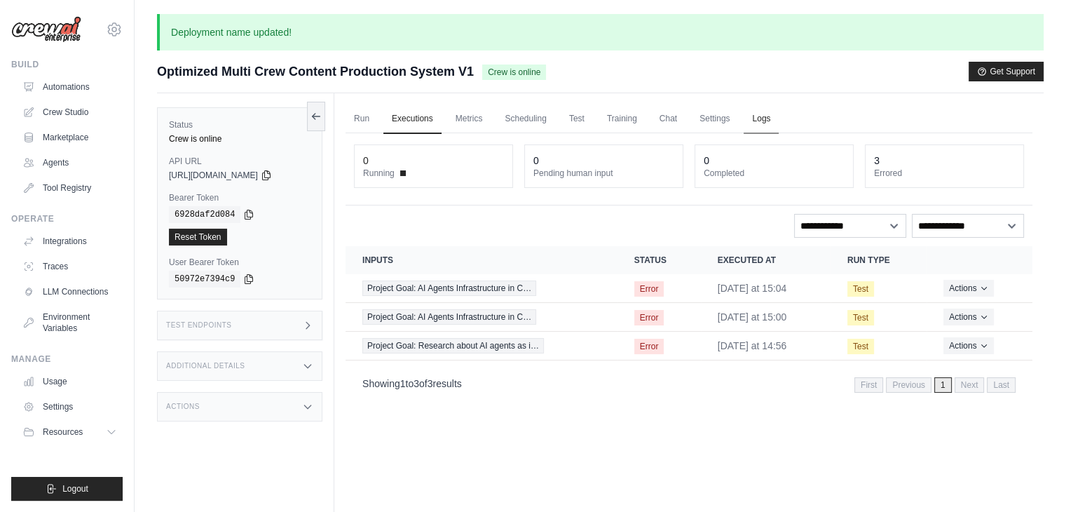
click at [762, 109] on link "Logs" at bounding box center [761, 118] width 35 height 29
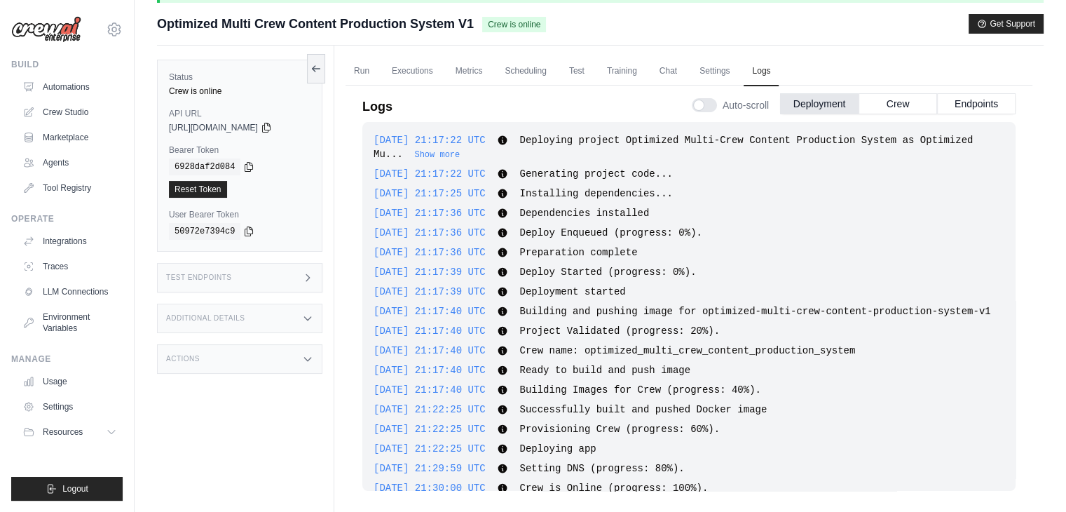
click at [878, 90] on div "Auto-scroll Deployment Crew Endpoints" at bounding box center [854, 102] width 324 height 39
click at [881, 97] on button "Crew" at bounding box center [898, 103] width 79 height 21
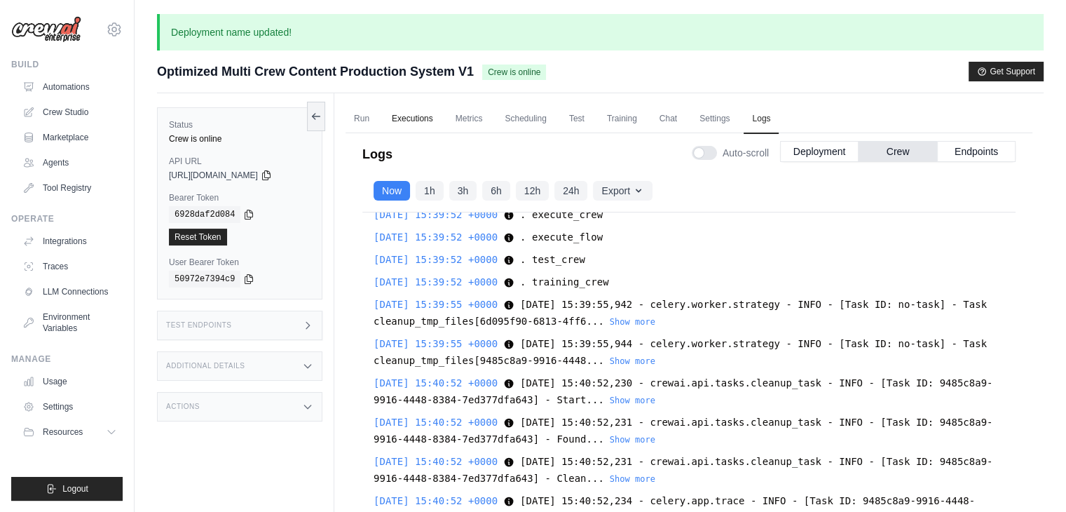
click at [404, 116] on link "Executions" at bounding box center [412, 118] width 58 height 29
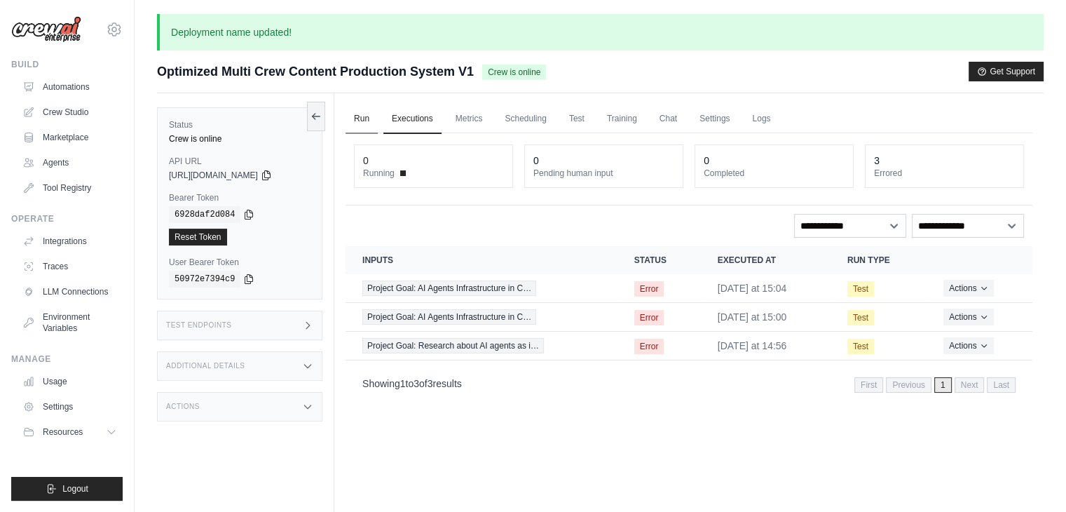
click at [376, 122] on link "Run" at bounding box center [362, 118] width 32 height 29
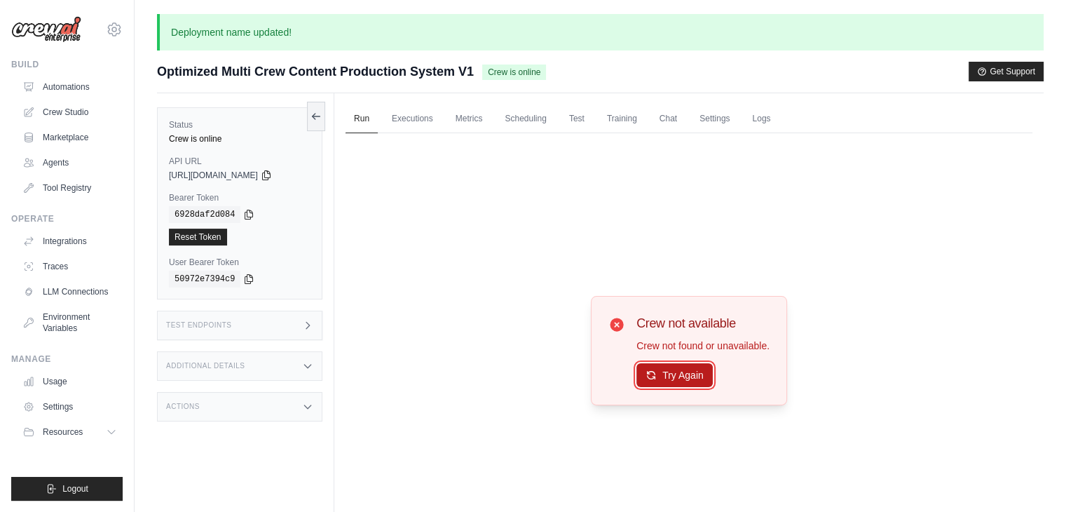
click at [683, 382] on button "Try Again" at bounding box center [674, 375] width 76 height 24
click at [493, 318] on div "Crew not available Crew not found or unavailable. Try Again" at bounding box center [689, 350] width 687 height 435
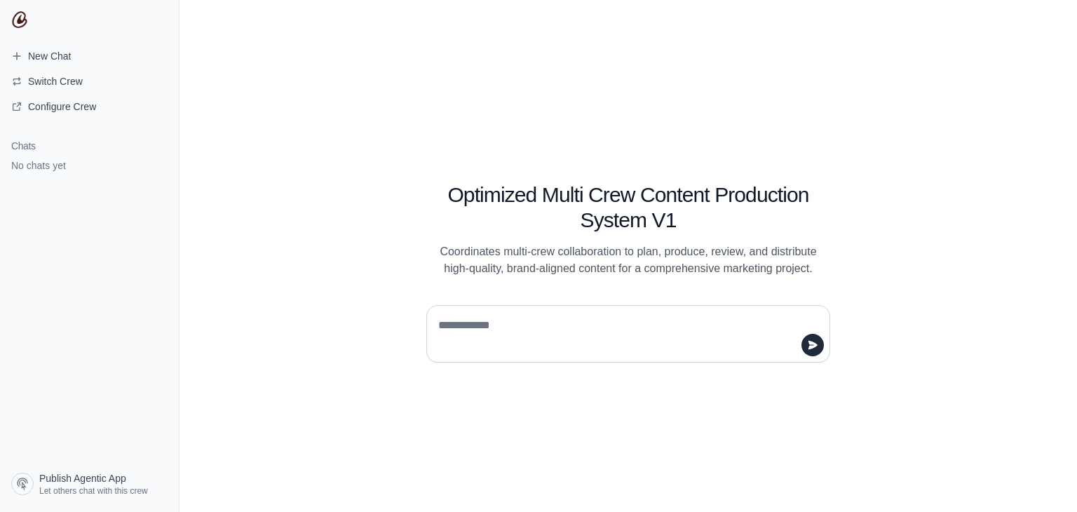
type textarea "**********"
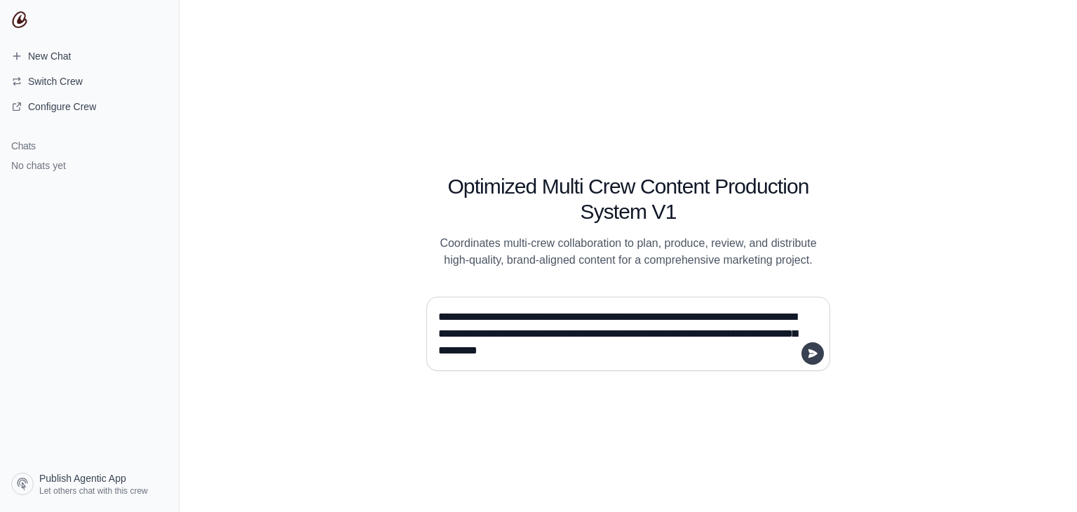
type textarea "**********"
click at [810, 356] on icon "submit" at bounding box center [812, 352] width 9 height 8
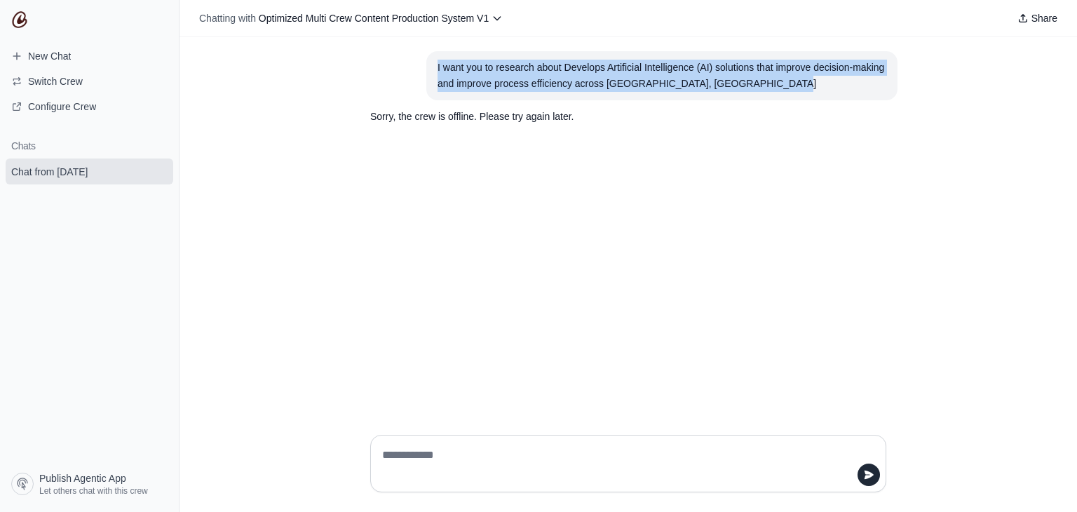
drag, startPoint x: 772, startPoint y: 78, endPoint x: 411, endPoint y: 43, distance: 363.4
click at [411, 43] on div "I want you to research about Develops Artificial Intelligence (AI) solutions th…" at bounding box center [627, 230] width 897 height 386
copy div "I want you to research about Develops Artificial Intelligence (AI) solutions th…"
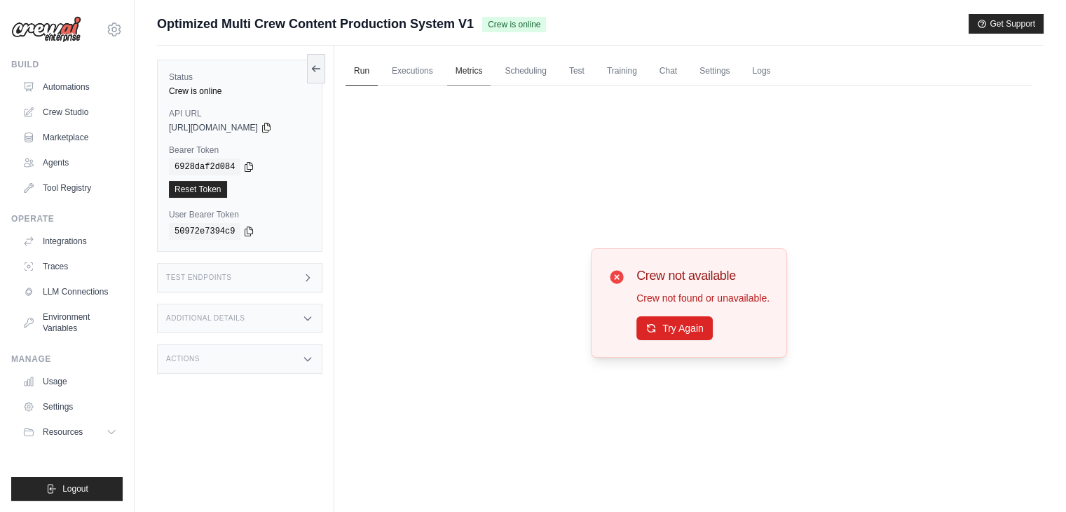
click at [477, 77] on link "Metrics" at bounding box center [469, 71] width 44 height 29
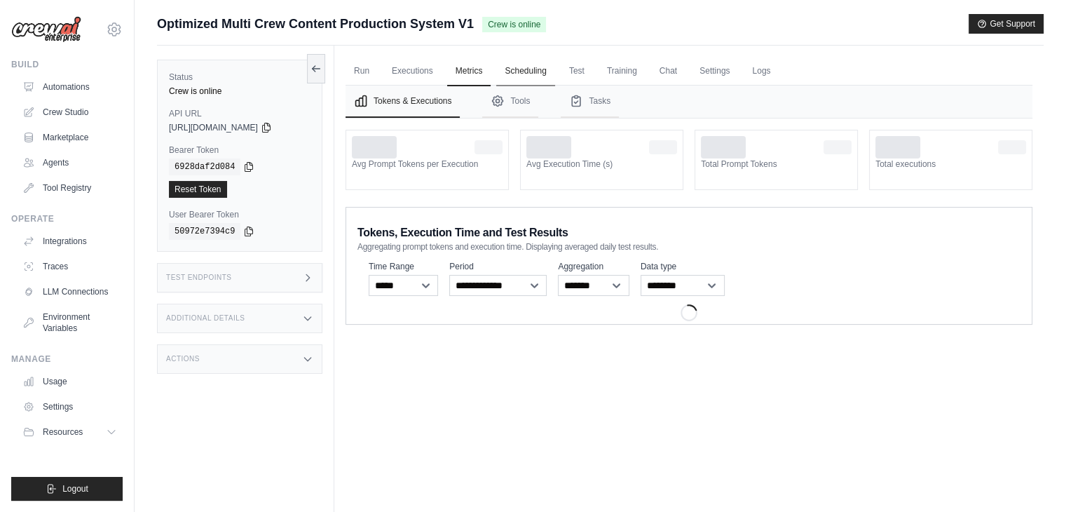
click at [515, 67] on link "Scheduling" at bounding box center [525, 71] width 58 height 29
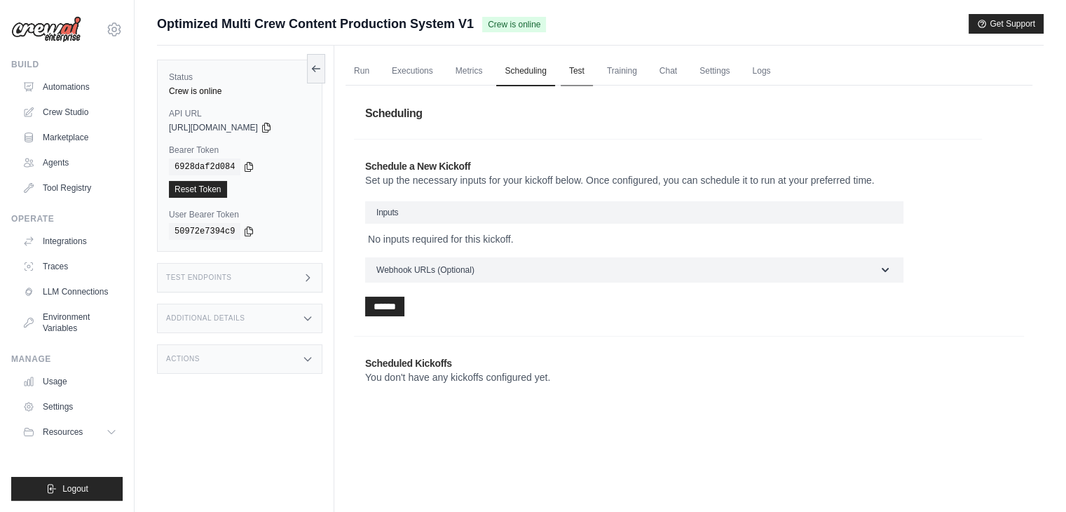
click at [586, 74] on link "Test" at bounding box center [577, 71] width 32 height 29
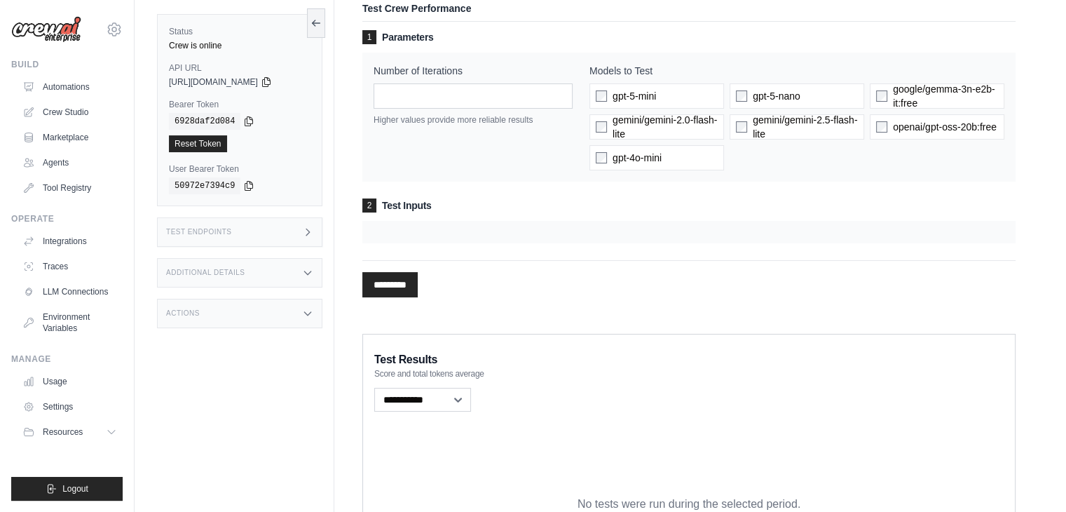
scroll to position [93, 0]
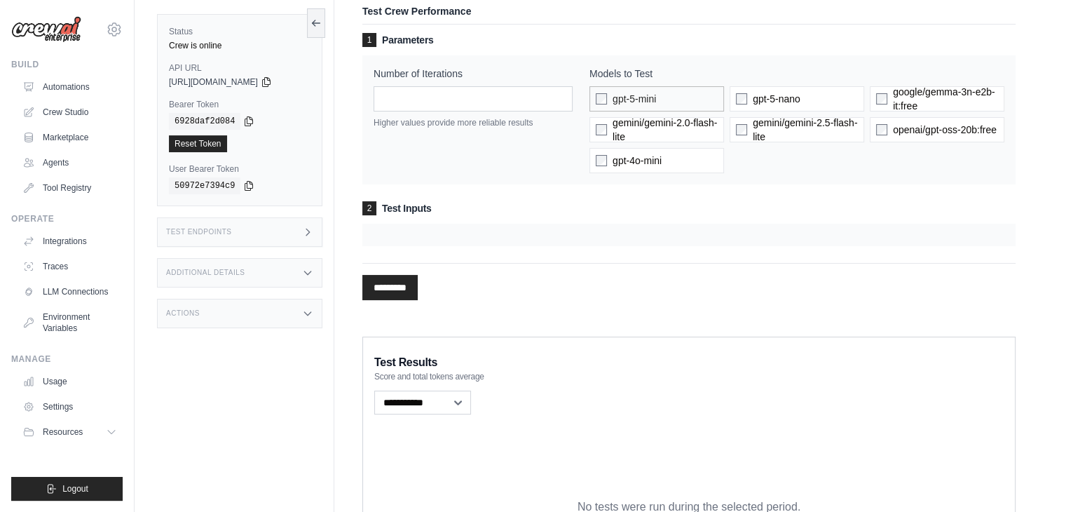
click at [591, 99] on label "gpt-5-mini" at bounding box center [657, 98] width 135 height 25
click at [379, 284] on input "*********" at bounding box center [389, 287] width 55 height 25
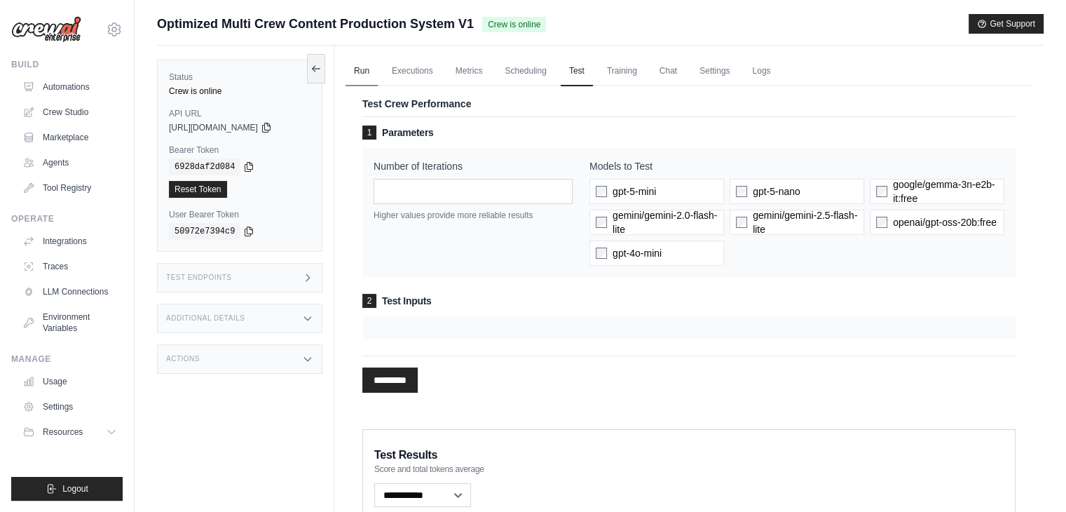
click at [366, 68] on link "Run" at bounding box center [362, 71] width 32 height 29
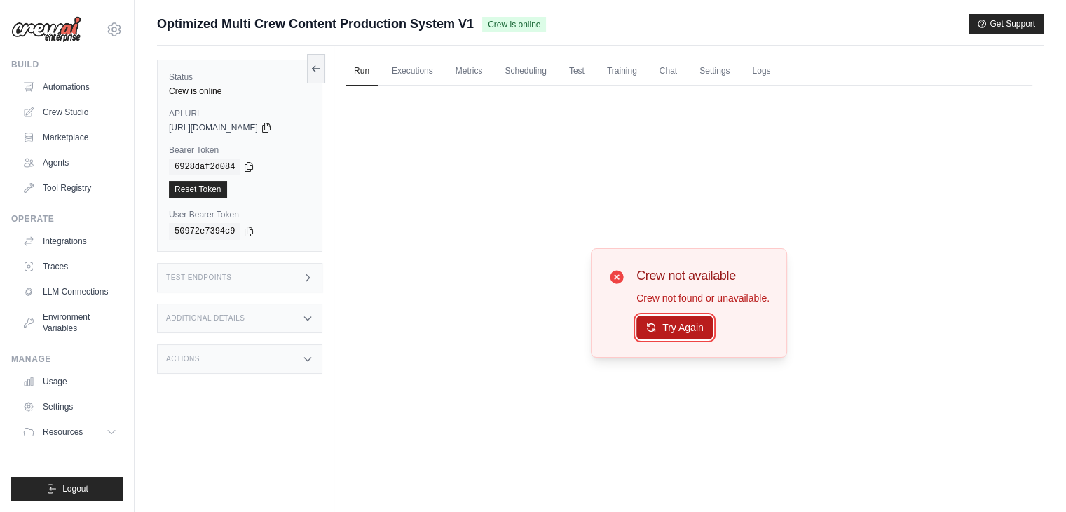
click at [683, 327] on button "Try Again" at bounding box center [674, 327] width 76 height 24
click at [45, 87] on link "Automations" at bounding box center [71, 87] width 106 height 22
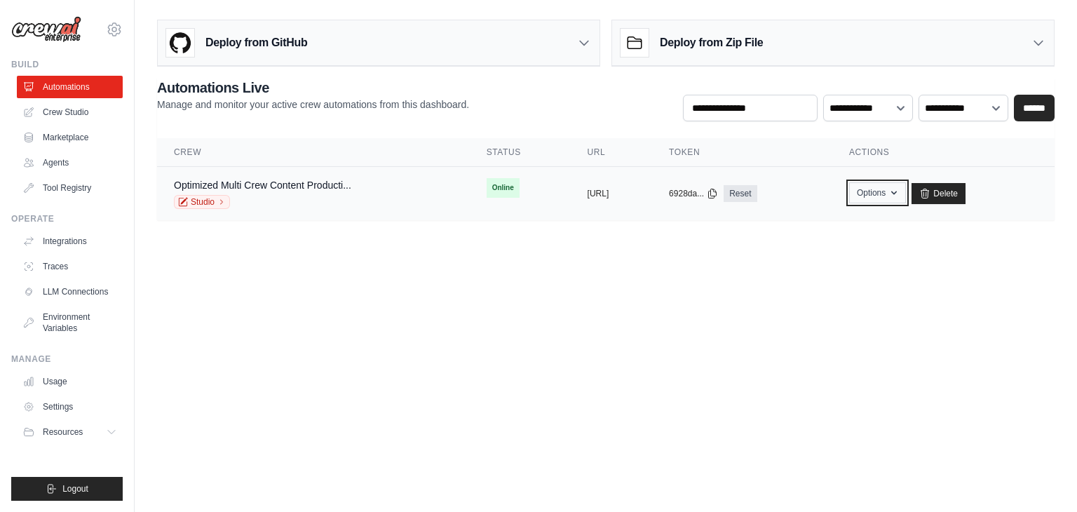
click at [906, 194] on button "Options" at bounding box center [877, 192] width 57 height 21
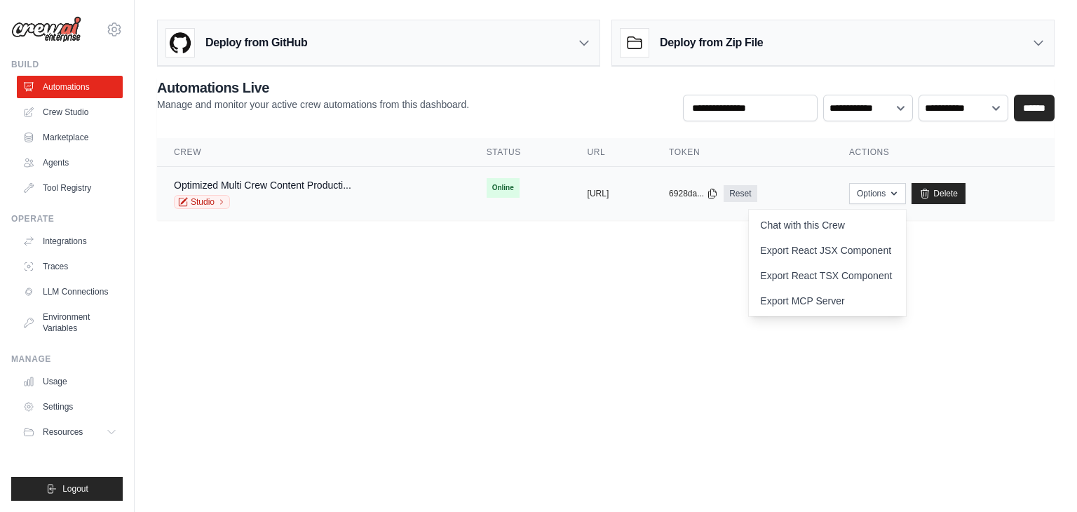
click at [486, 191] on span "Online" at bounding box center [502, 188] width 33 height 20
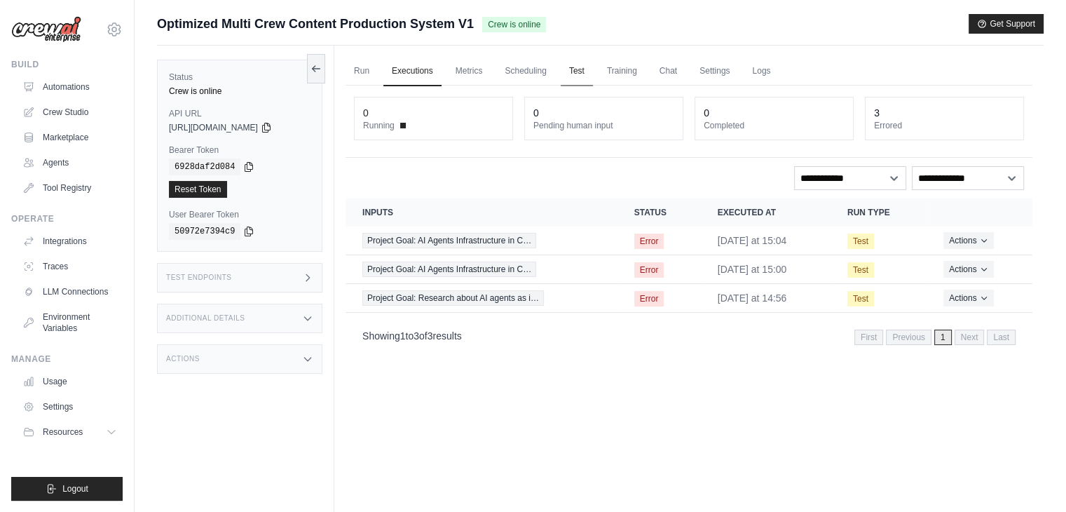
click at [566, 69] on link "Test" at bounding box center [577, 71] width 32 height 29
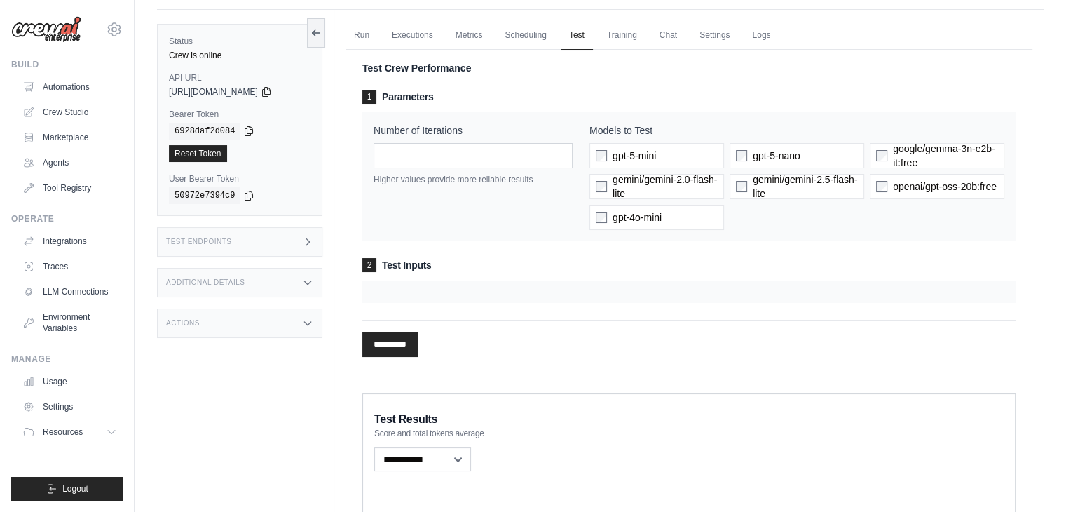
scroll to position [36, 0]
click at [717, 38] on link "Settings" at bounding box center [714, 34] width 47 height 29
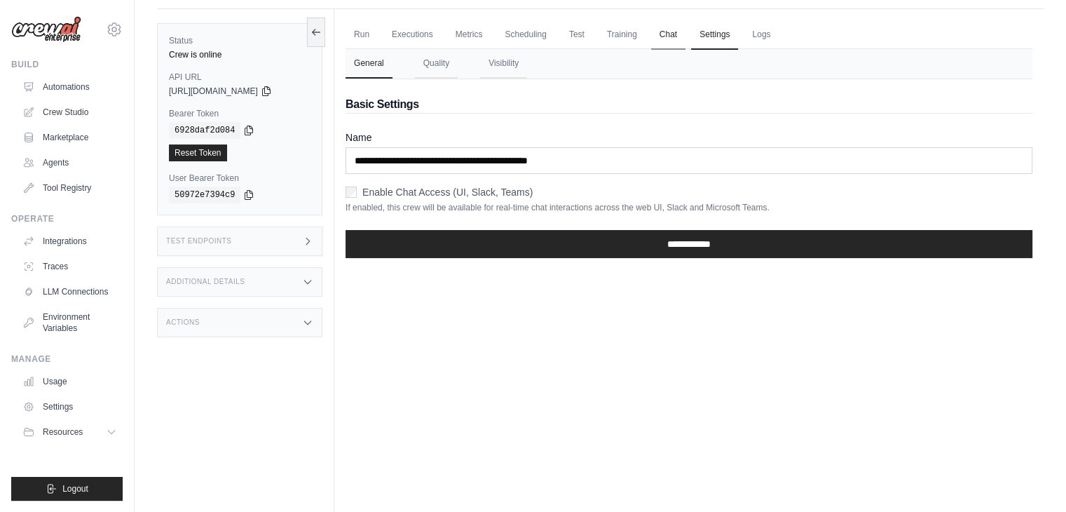
click at [677, 35] on link "Chat" at bounding box center [668, 34] width 34 height 29
click at [354, 34] on link "Run" at bounding box center [362, 34] width 32 height 29
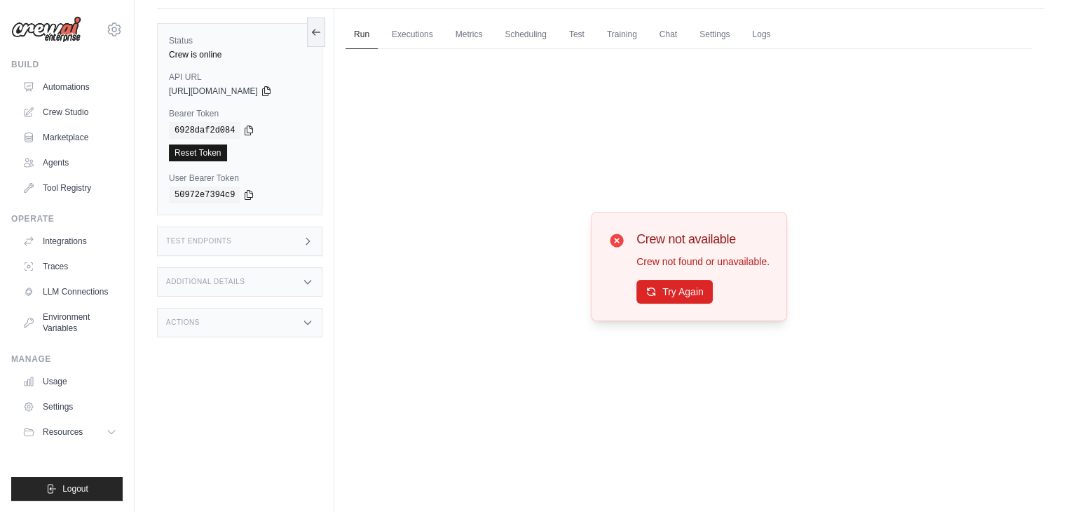
click at [207, 156] on link "Reset Token" at bounding box center [198, 152] width 58 height 17
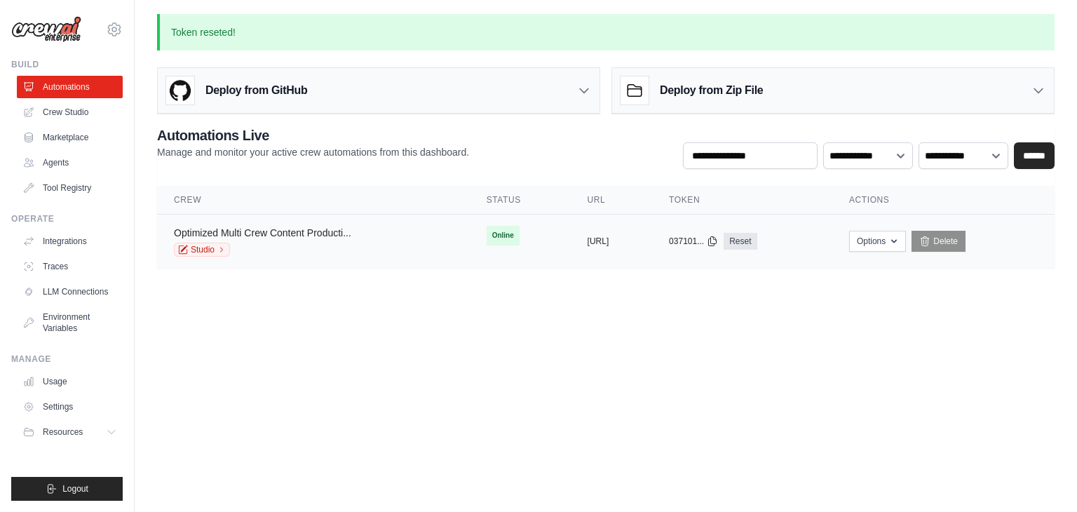
click at [308, 231] on link "Optimized Multi Crew Content Producti..." at bounding box center [262, 232] width 177 height 11
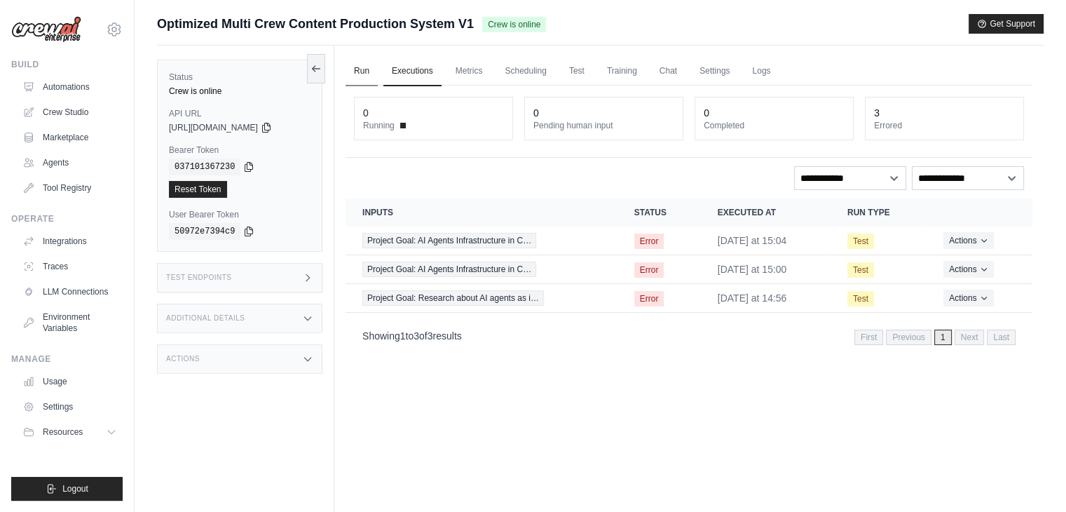
click at [359, 74] on link "Run" at bounding box center [362, 71] width 32 height 29
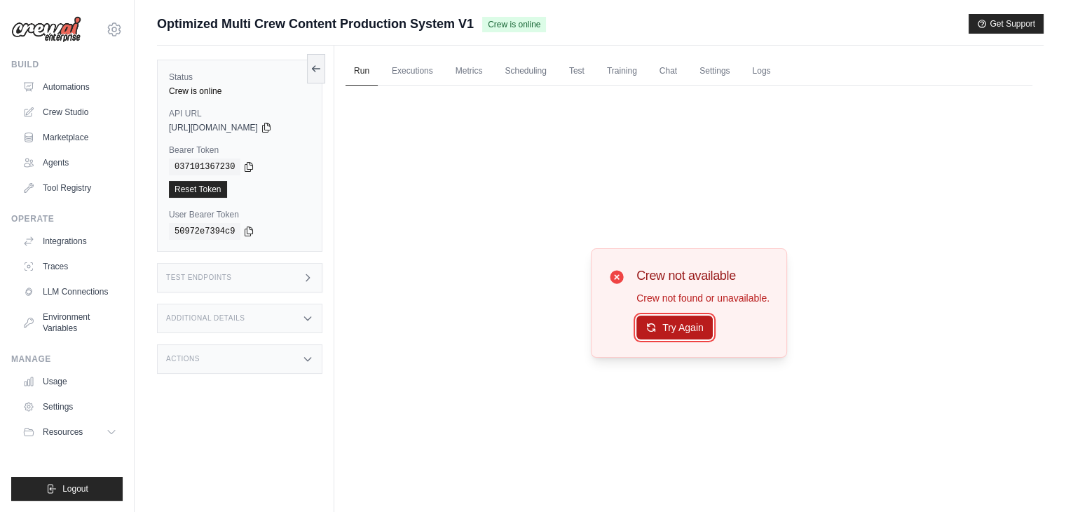
click at [649, 322] on icon at bounding box center [651, 327] width 11 height 11
click at [236, 285] on div "Test Endpoints" at bounding box center [239, 277] width 165 height 29
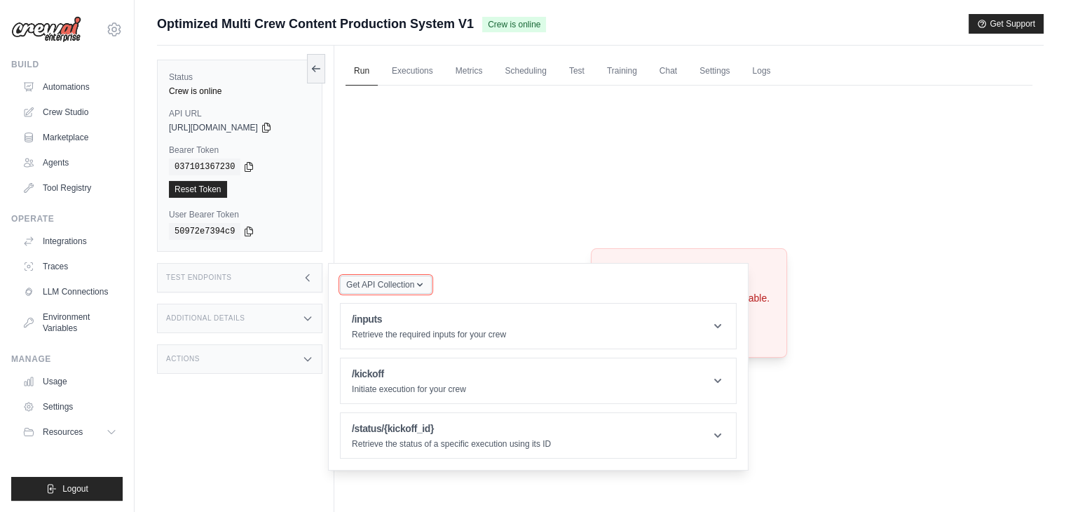
click at [416, 293] on div "Get API Collection" at bounding box center [386, 285] width 92 height 20
click at [419, 285] on icon "button" at bounding box center [420, 285] width 6 height 4
click at [272, 348] on div "Actions" at bounding box center [239, 358] width 165 height 29
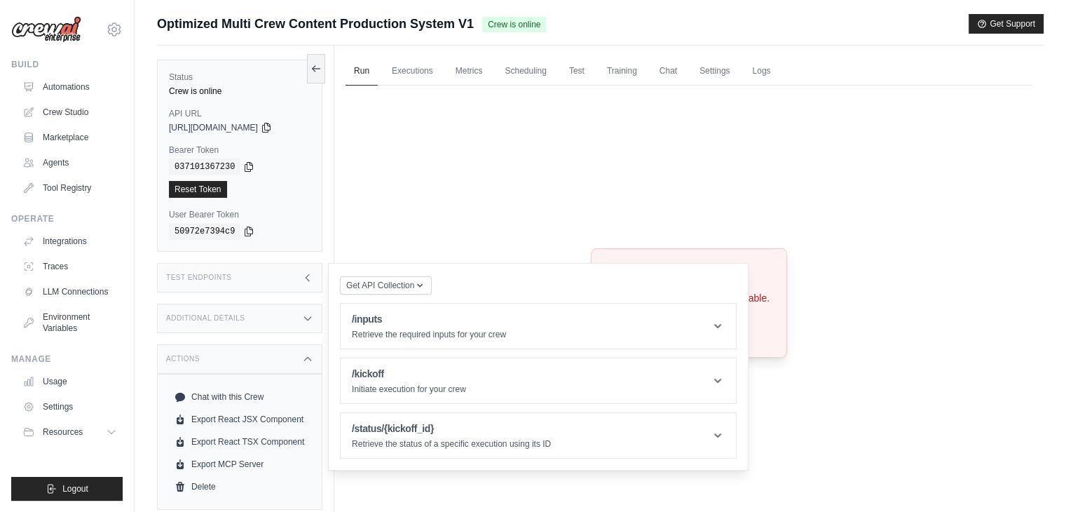
click at [301, 311] on div "Additional Details" at bounding box center [239, 318] width 165 height 29
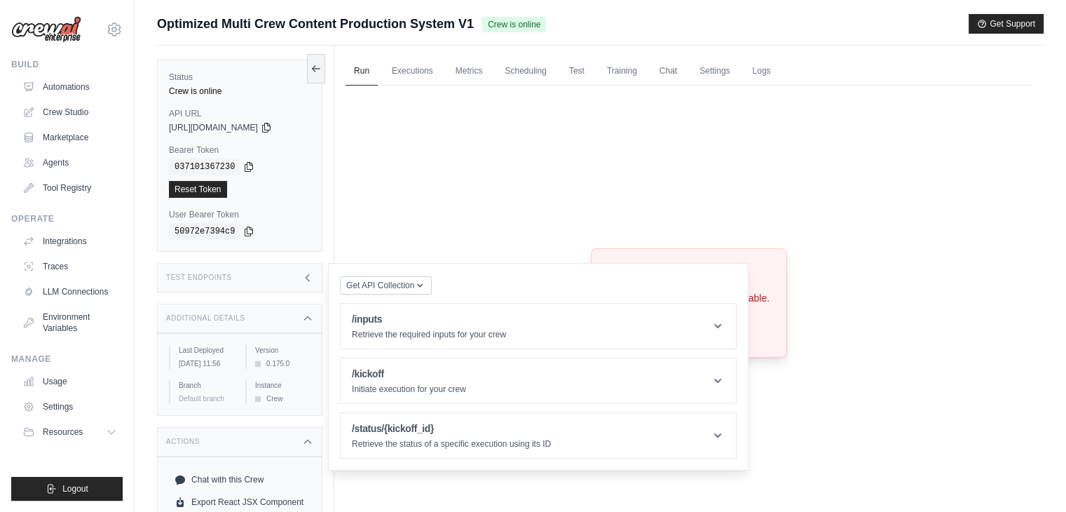
click at [302, 273] on icon at bounding box center [307, 277] width 11 height 11
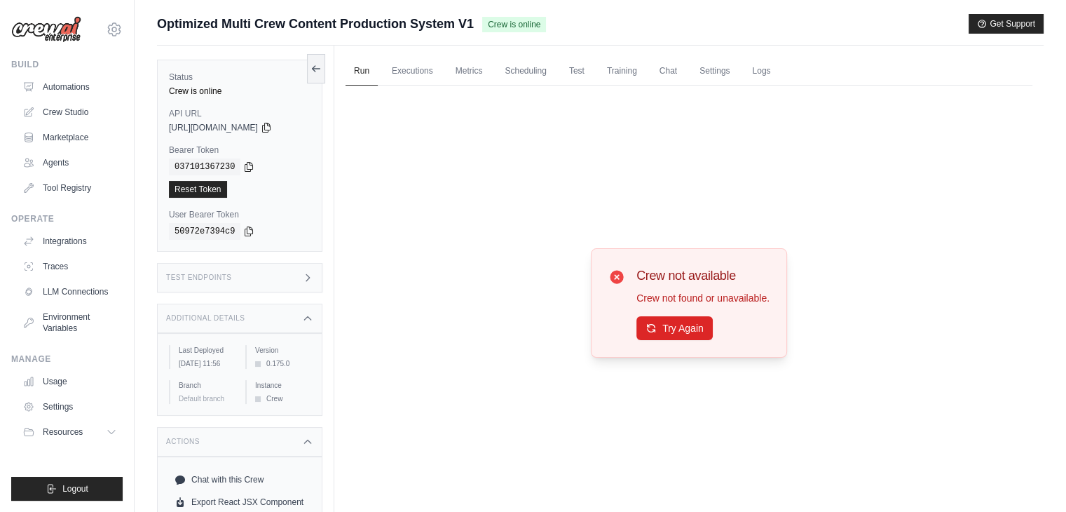
click at [303, 320] on icon at bounding box center [307, 318] width 11 height 11
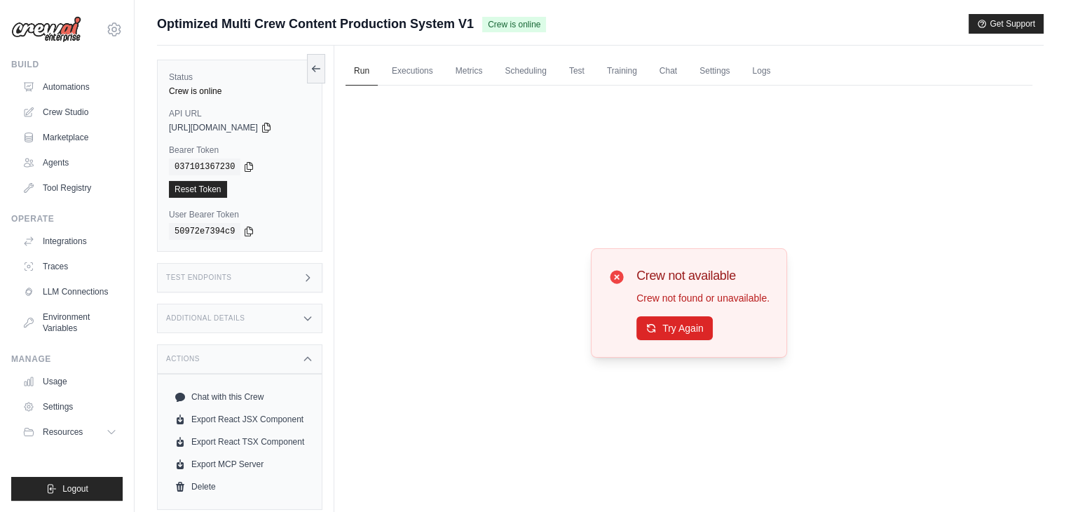
click at [274, 348] on div "Actions" at bounding box center [239, 358] width 165 height 29
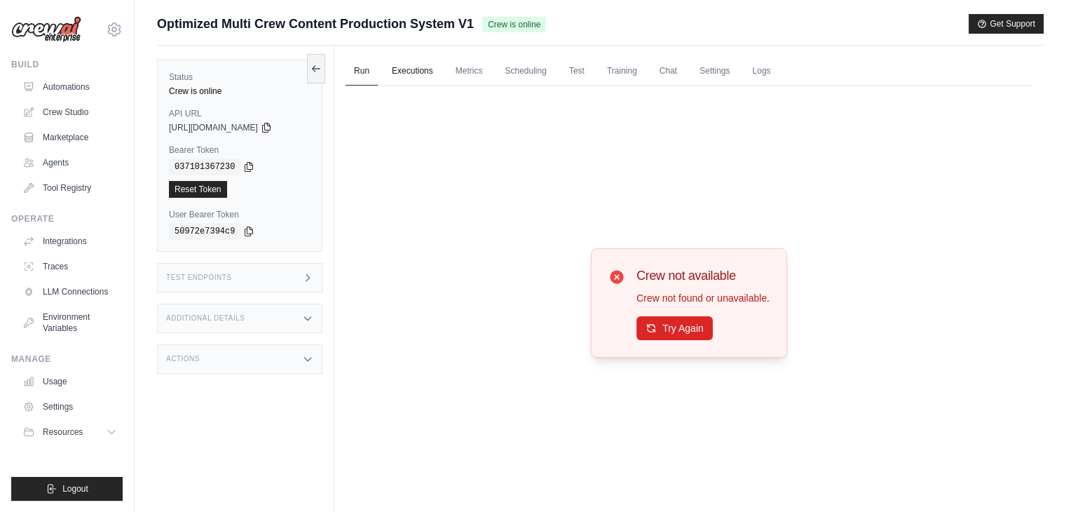
click at [409, 83] on link "Executions" at bounding box center [412, 71] width 58 height 29
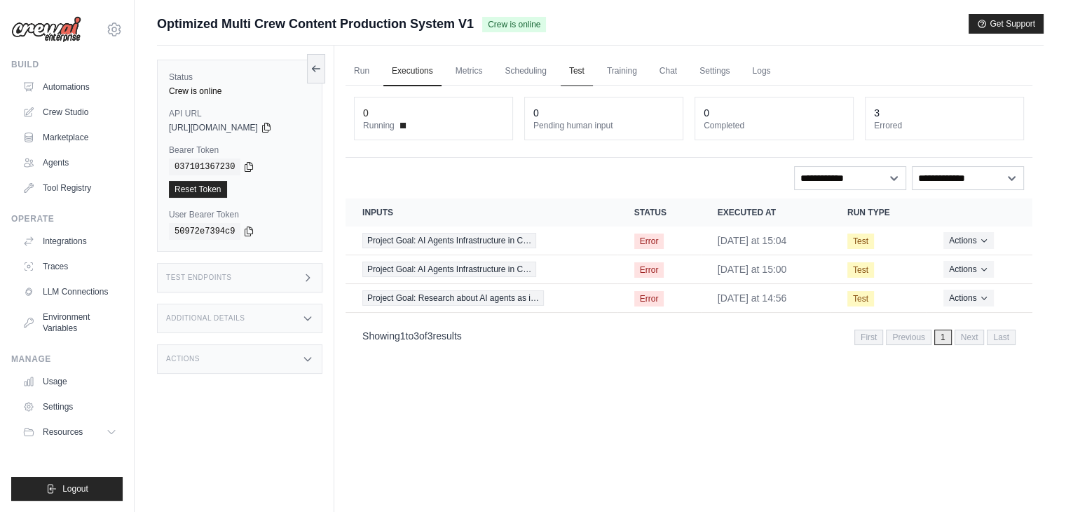
click at [564, 67] on link "Test" at bounding box center [577, 71] width 32 height 29
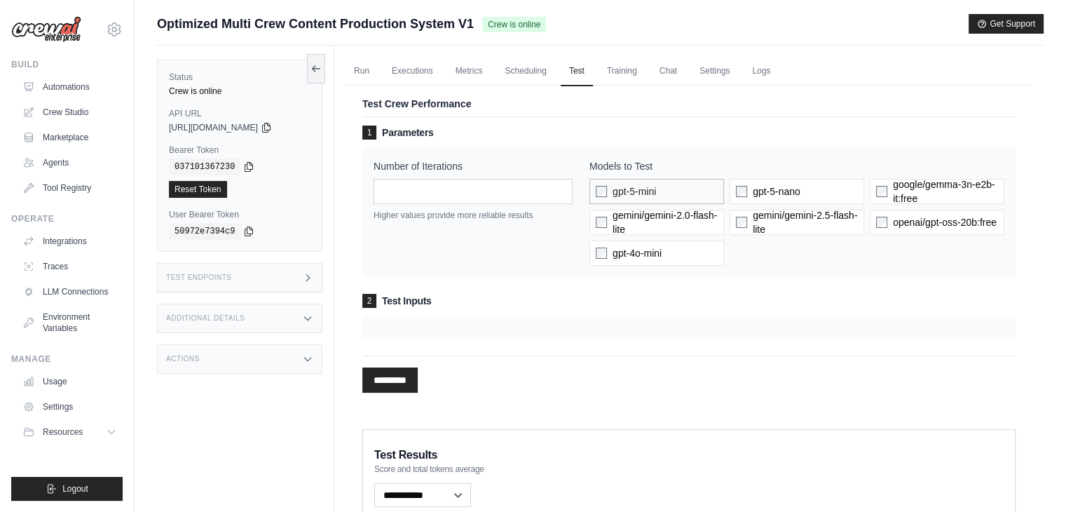
click at [615, 184] on span "gpt-5-mini" at bounding box center [634, 191] width 43 height 14
click at [385, 383] on input "*********" at bounding box center [389, 379] width 55 height 25
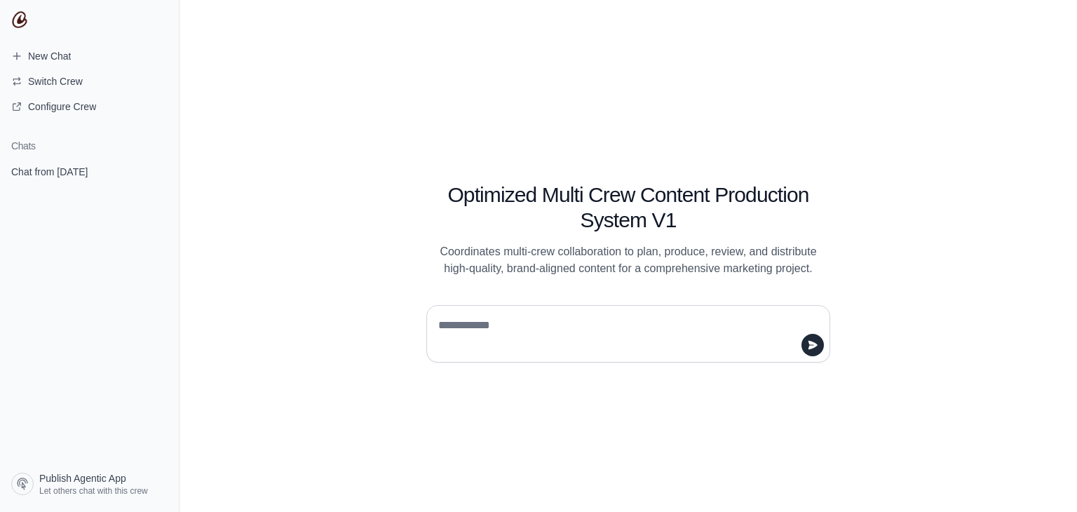
paste textarea "**********"
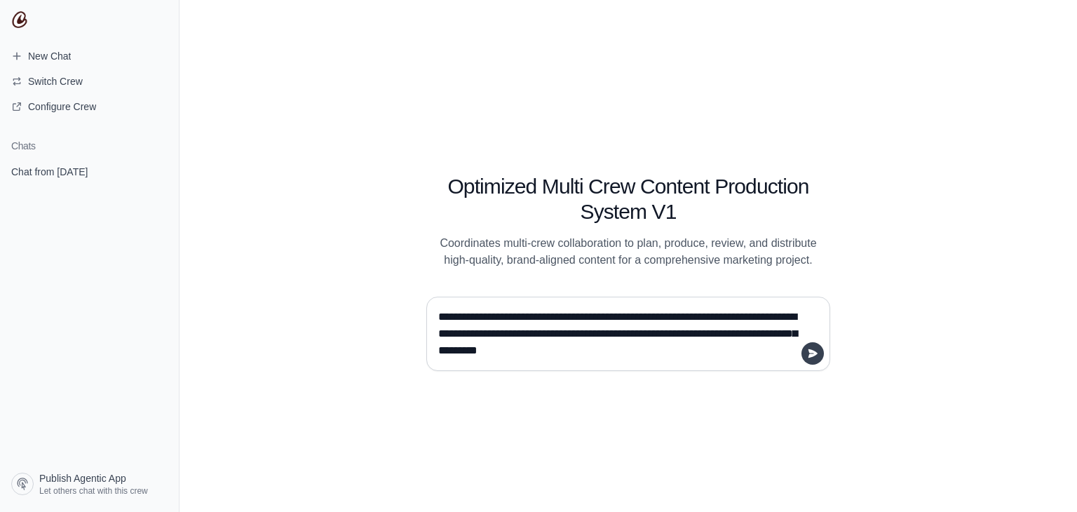
type textarea "**********"
click at [817, 354] on icon "submit" at bounding box center [812, 353] width 11 height 11
